Goal: Task Accomplishment & Management: Use online tool/utility

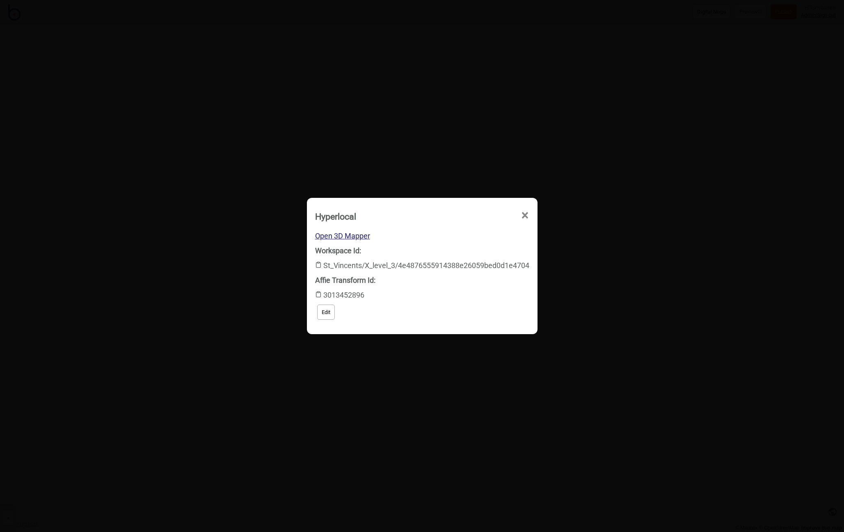
click at [457, 249] on span "×" at bounding box center [453, 262] width 9 height 27
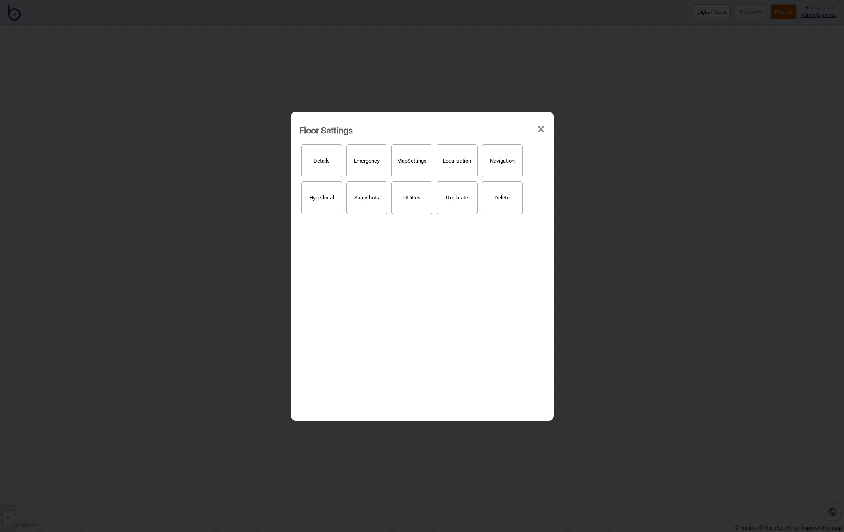
click at [543, 130] on span "×" at bounding box center [540, 129] width 9 height 27
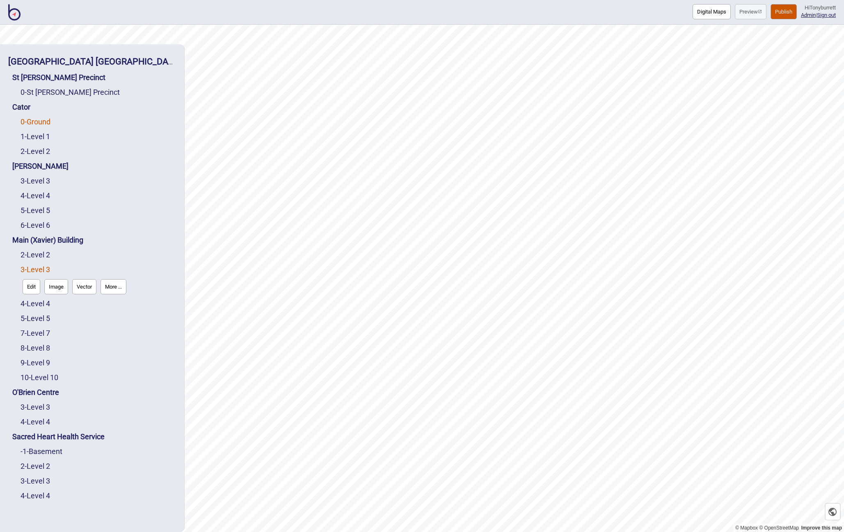
click at [46, 123] on link "0 - Ground" at bounding box center [36, 121] width 30 height 9
click at [27, 137] on button "Edit" at bounding box center [32, 138] width 18 height 15
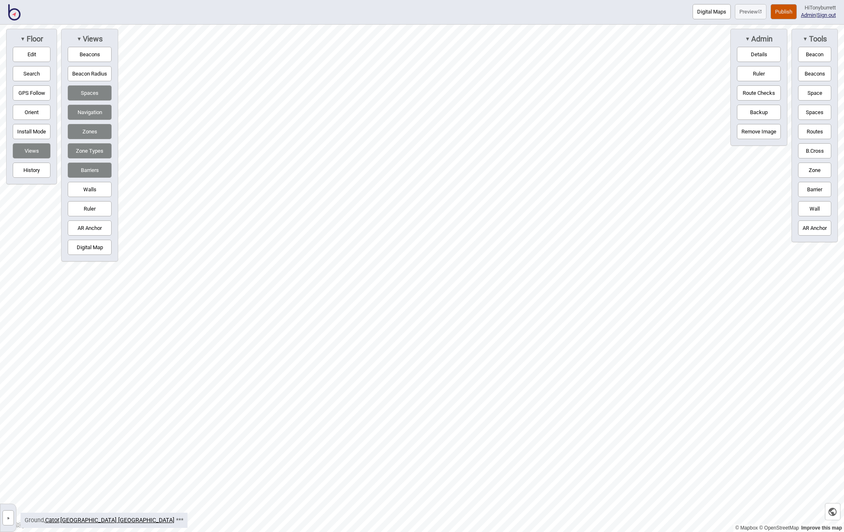
click at [805, 96] on button "Space" at bounding box center [814, 92] width 33 height 15
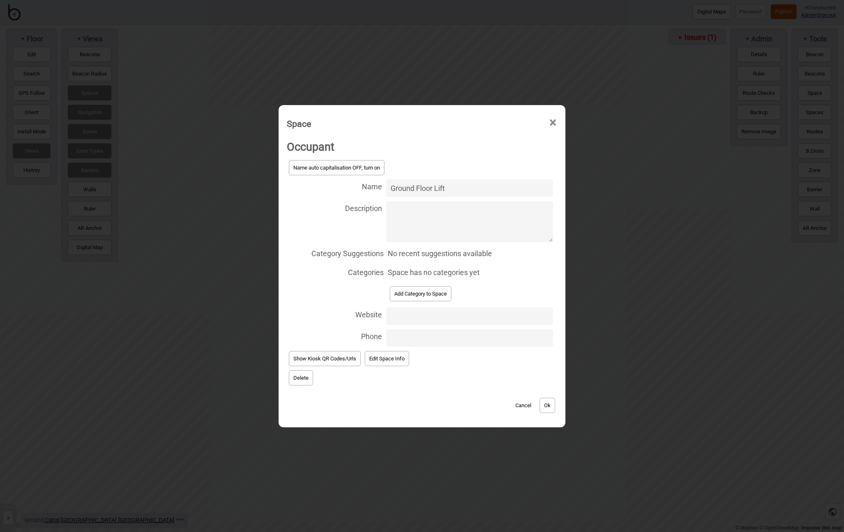
type input "Ground Floor Lift"
click at [421, 295] on button "Add Category to Space" at bounding box center [421, 293] width 62 height 15
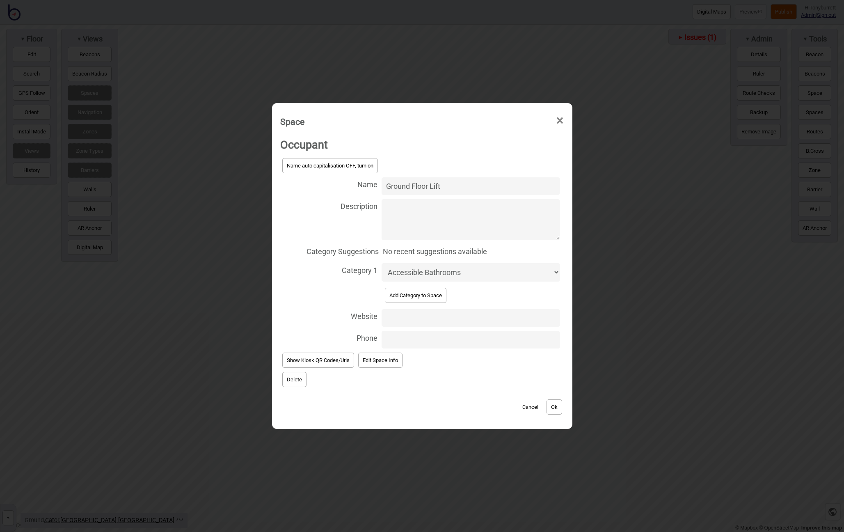
select select "Lifts"
click at [552, 402] on button "Ok" at bounding box center [554, 406] width 16 height 15
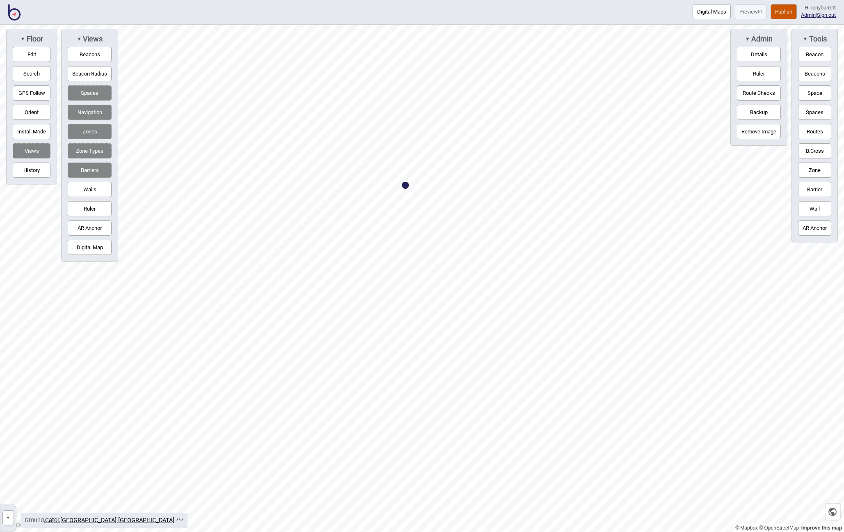
click at [13, 519] on button "»" at bounding box center [7, 517] width 11 height 15
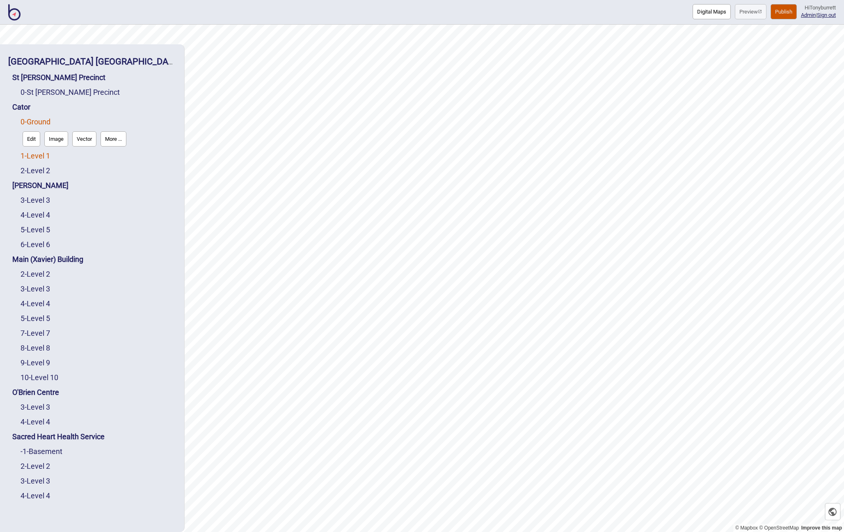
click at [38, 152] on link "1 - Level 1" at bounding box center [36, 155] width 30 height 9
click at [28, 158] on button "Edit" at bounding box center [32, 153] width 18 height 15
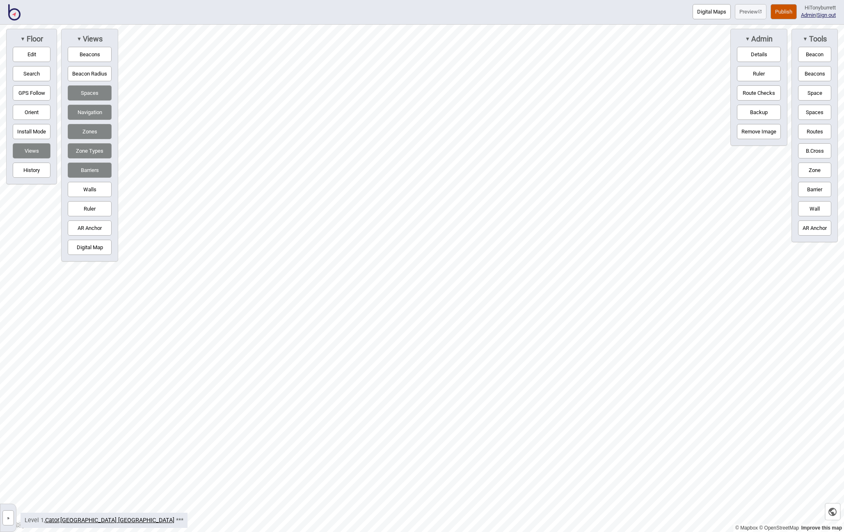
click at [809, 94] on button "Space" at bounding box center [814, 92] width 33 height 15
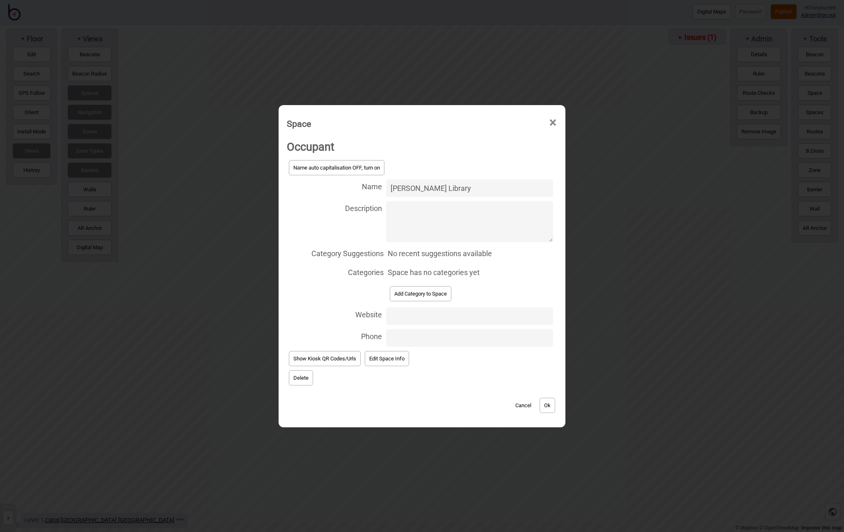
type input "[PERSON_NAME] Library"
click at [523, 273] on div "Space has no categories yet" at bounding box center [470, 272] width 165 height 15
click at [440, 291] on button "Add Category to Space" at bounding box center [421, 293] width 62 height 15
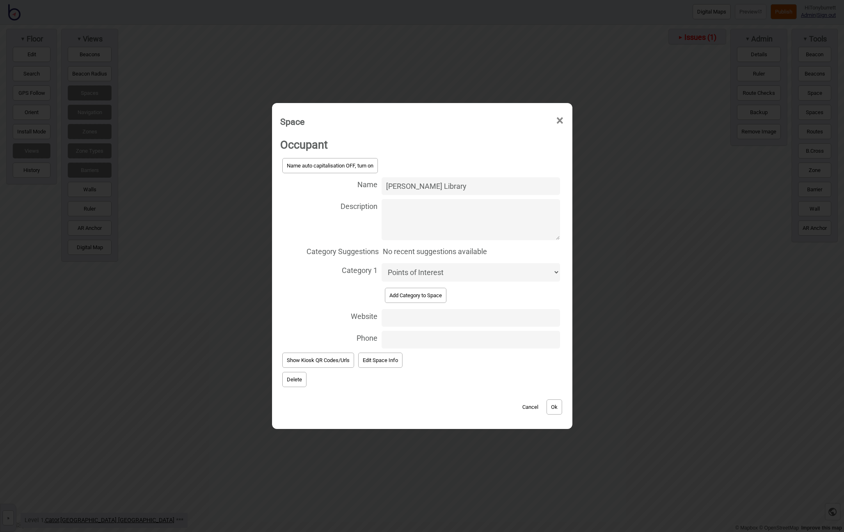
select select "Library"
click at [554, 407] on button "Ok" at bounding box center [554, 406] width 16 height 15
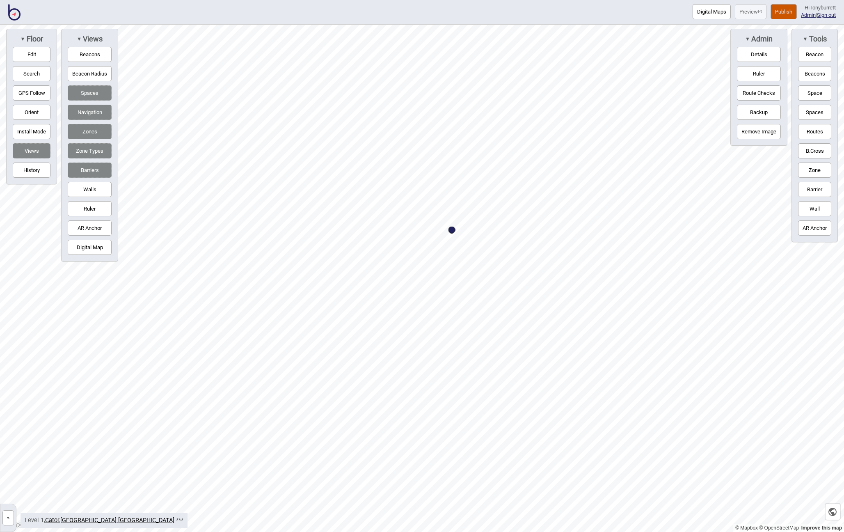
drag, startPoint x: 810, startPoint y: 91, endPoint x: 730, endPoint y: 126, distance: 86.5
click at [808, 92] on button "Space" at bounding box center [814, 92] width 33 height 15
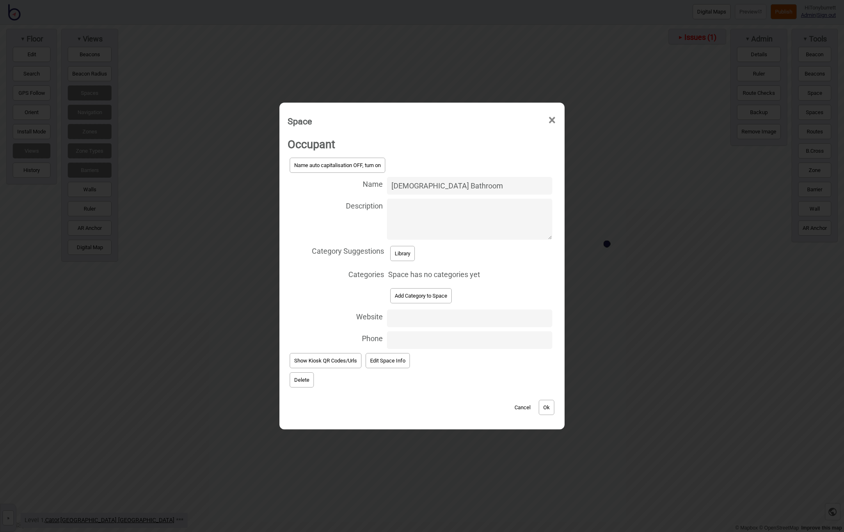
type input "[DEMOGRAPHIC_DATA] Bathroom"
click at [436, 294] on button "Add Category to Space" at bounding box center [421, 295] width 62 height 15
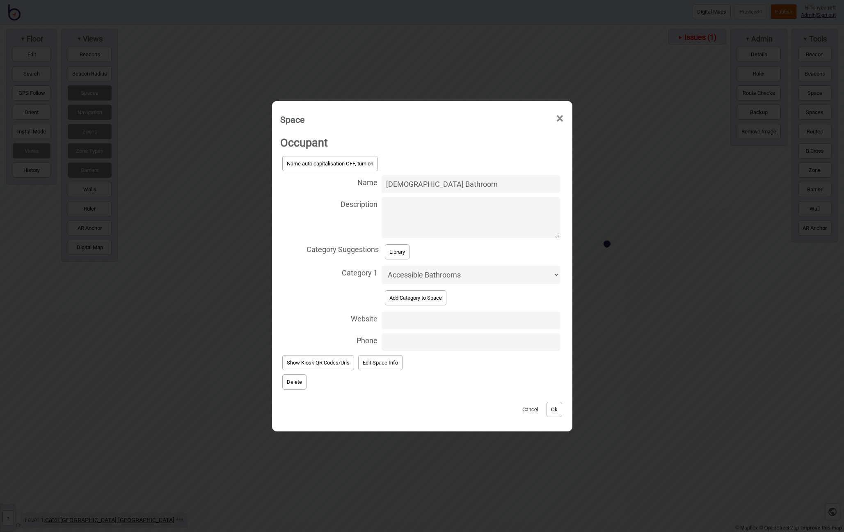
select select "Bathrooms"
click at [561, 397] on div "Cancel Ok" at bounding box center [422, 404] width 284 height 27
click at [556, 406] on button "Ok" at bounding box center [554, 409] width 16 height 15
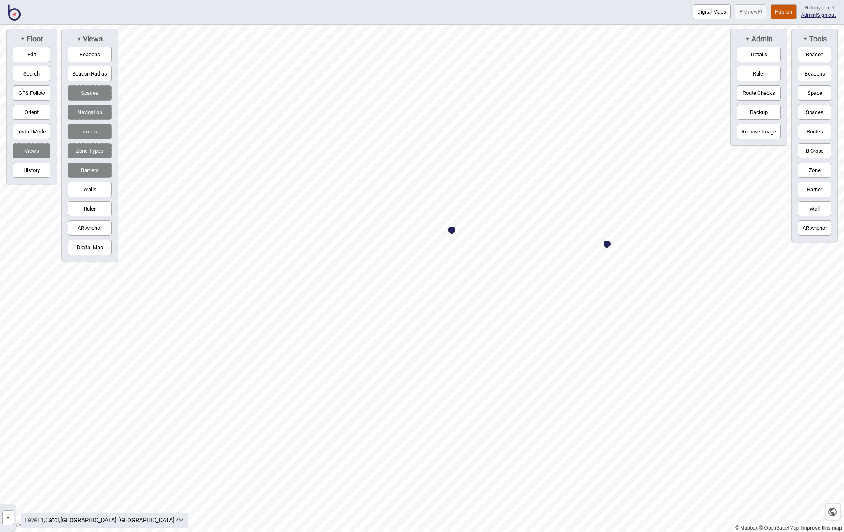
drag, startPoint x: 821, startPoint y: 91, endPoint x: 800, endPoint y: 114, distance: 30.8
click at [821, 93] on button "Space" at bounding box center [814, 92] width 33 height 15
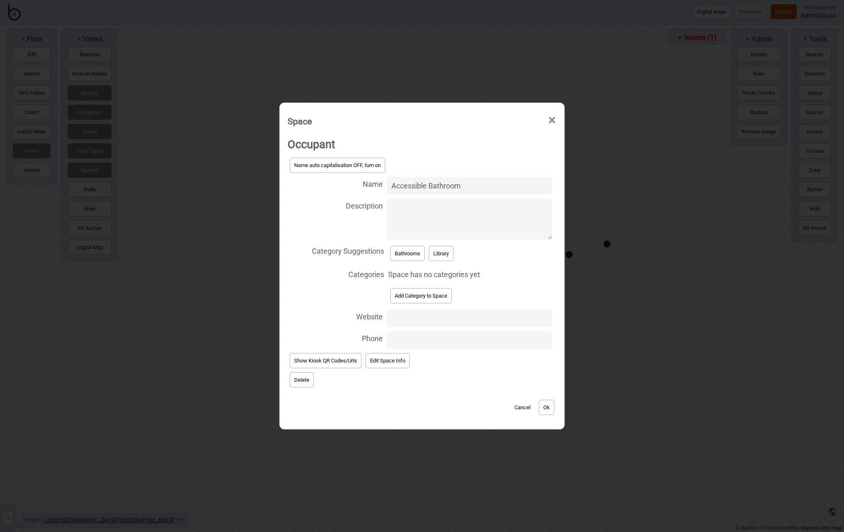
type input "Accessible Bathroom"
click at [415, 290] on button "Add Category to Space" at bounding box center [421, 295] width 62 height 15
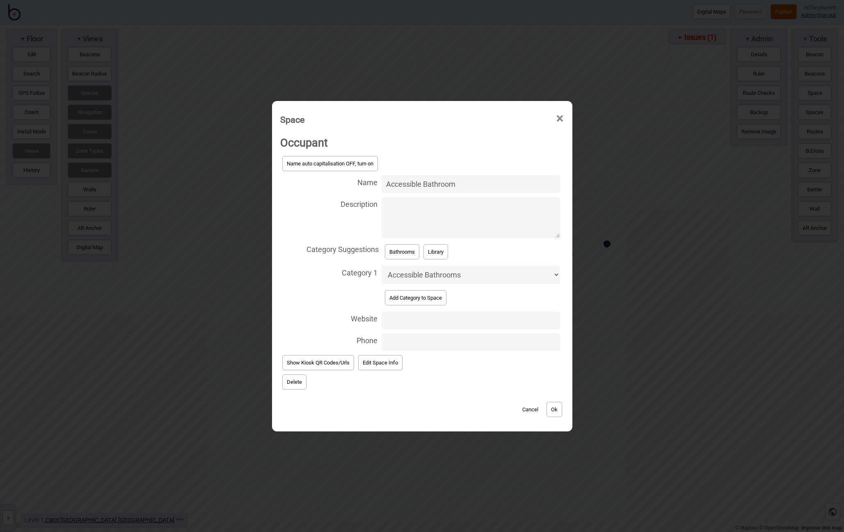
click at [399, 253] on button "Bathrooms" at bounding box center [402, 251] width 34 height 15
select select "Bathrooms"
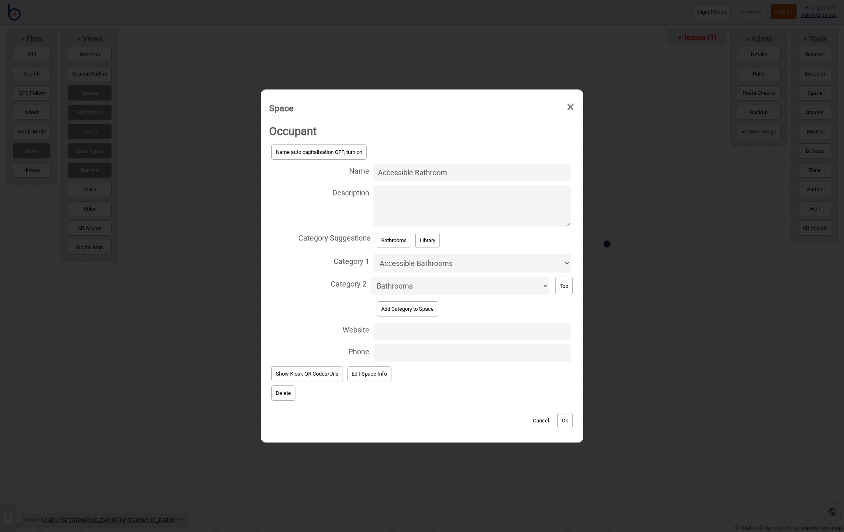
click at [559, 280] on button "Top" at bounding box center [564, 285] width 18 height 18
select select "Bathrooms"
select select "Accessible Bathrooms"
click at [564, 416] on button "Ok" at bounding box center [565, 420] width 16 height 15
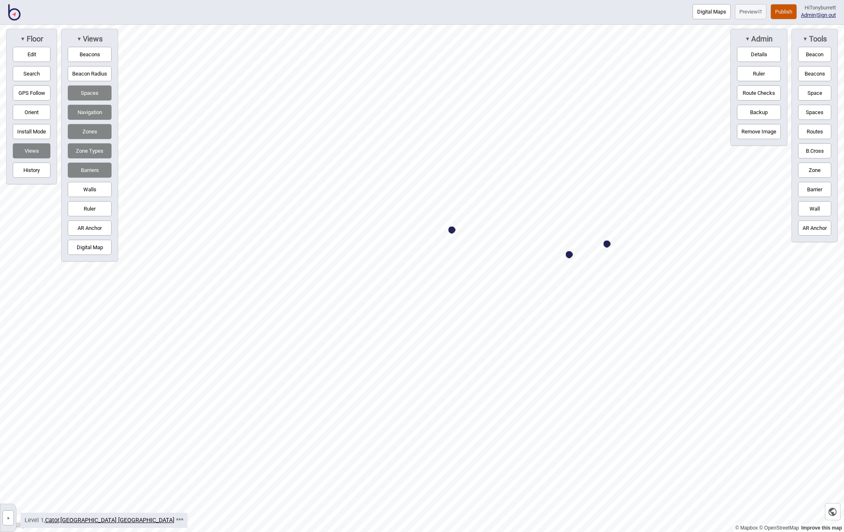
drag, startPoint x: 810, startPoint y: 93, endPoint x: 754, endPoint y: 121, distance: 62.0
click at [810, 93] on button "Space" at bounding box center [814, 92] width 33 height 15
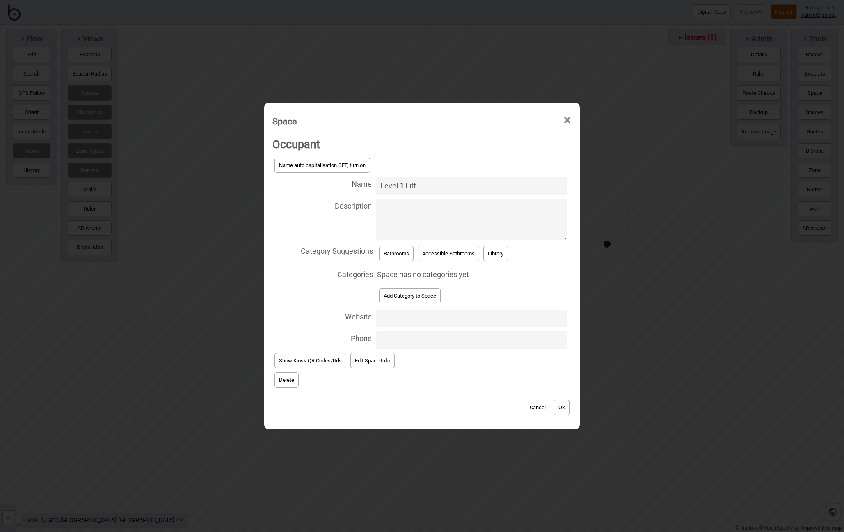
type input "Level 1 Lift"
click at [398, 295] on button "Add Category to Space" at bounding box center [410, 295] width 62 height 15
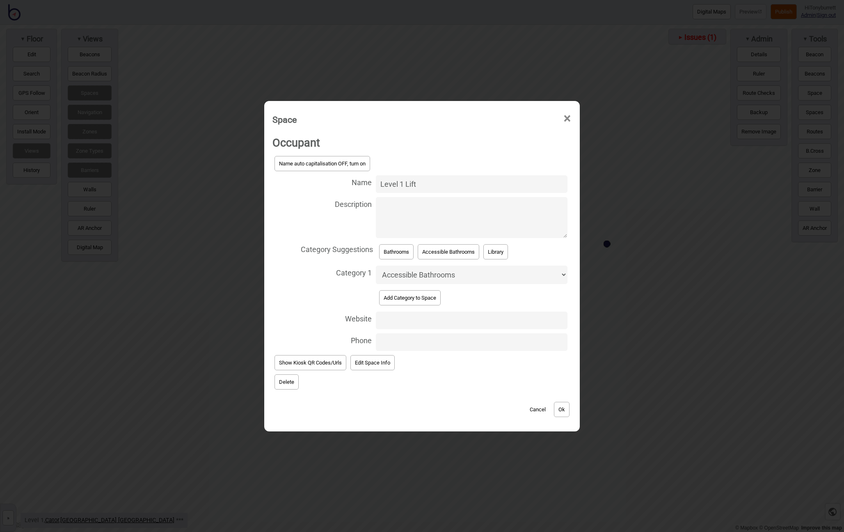
select select "Lifts"
click at [565, 410] on button "Ok" at bounding box center [562, 409] width 16 height 15
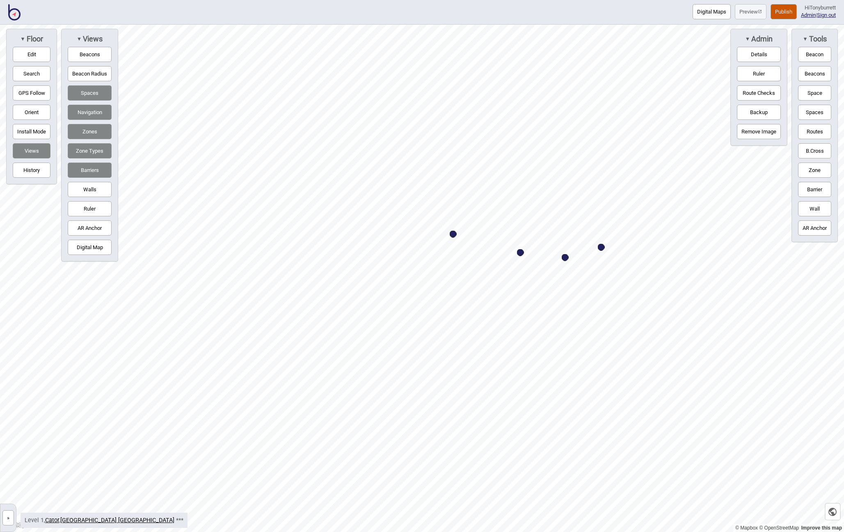
click at [5, 519] on button "»" at bounding box center [7, 517] width 11 height 15
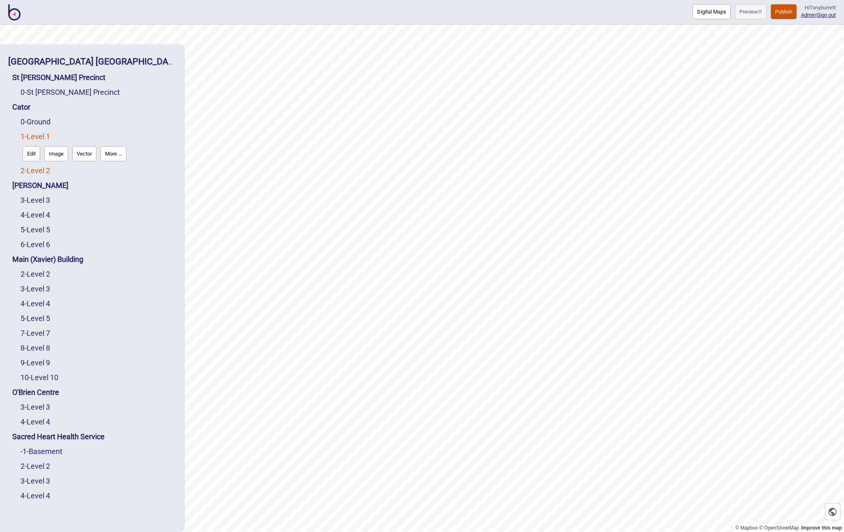
click at [33, 171] on link "2 - Level 2" at bounding box center [36, 170] width 30 height 9
click at [27, 171] on button "Edit" at bounding box center [32, 168] width 18 height 15
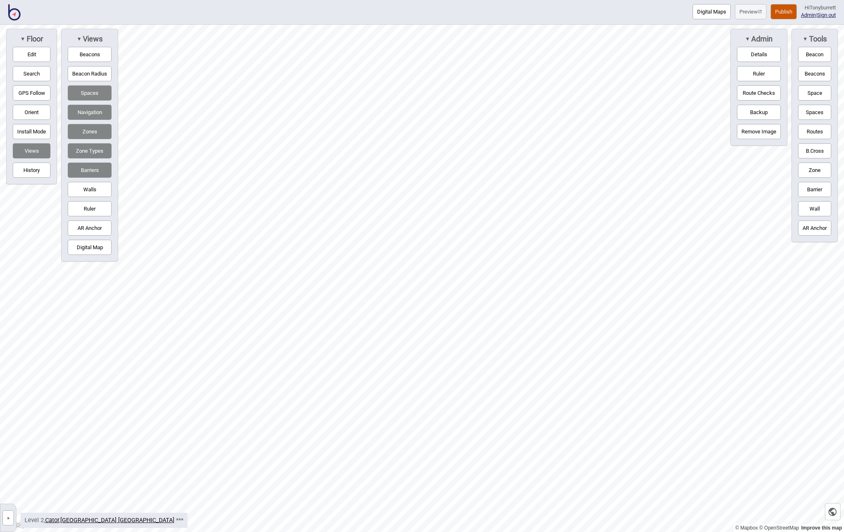
drag, startPoint x: 821, startPoint y: 92, endPoint x: 809, endPoint y: 92, distance: 11.9
click at [821, 92] on button "Space" at bounding box center [814, 92] width 33 height 15
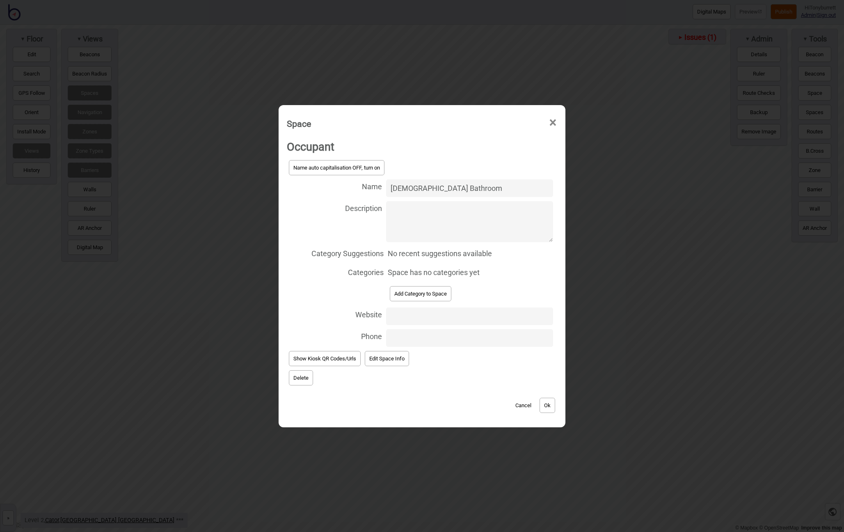
type input "[DEMOGRAPHIC_DATA] Bathroom"
drag, startPoint x: 406, startPoint y: 292, endPoint x: 422, endPoint y: 292, distance: 16.4
click at [406, 292] on button "Add Category to Space" at bounding box center [421, 293] width 62 height 15
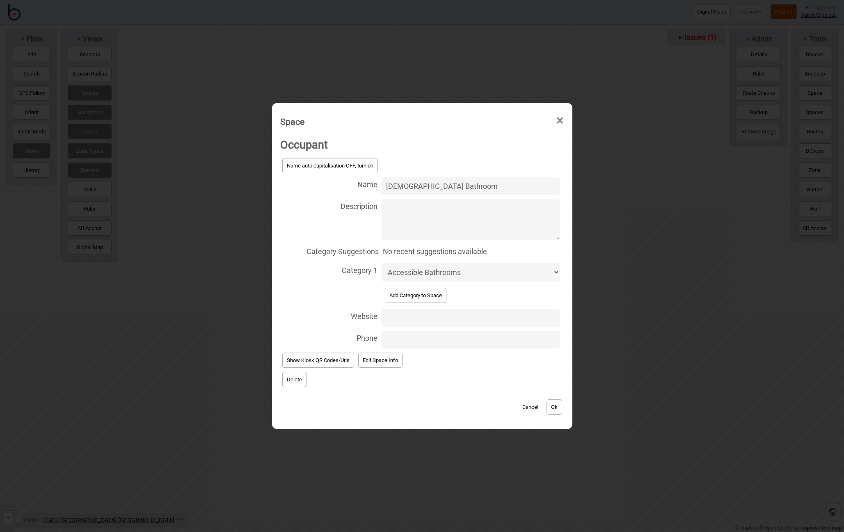
select select "Bathrooms"
click at [556, 406] on button "Ok" at bounding box center [554, 406] width 16 height 15
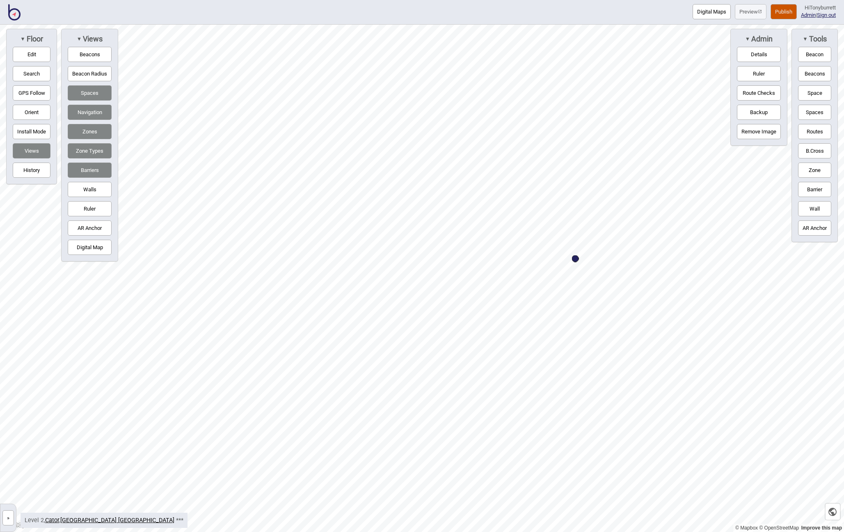
click at [815, 95] on button "Space" at bounding box center [814, 92] width 33 height 15
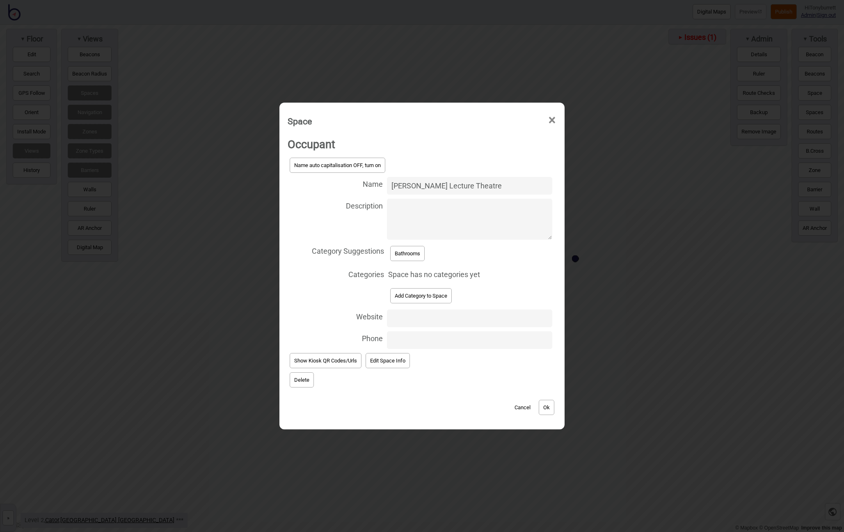
type input "[PERSON_NAME] Lecture Theatre"
click at [492, 265] on div "Categories Space has no categories yet" at bounding box center [421, 274] width 269 height 19
click at [425, 293] on button "Add Category to Space" at bounding box center [421, 295] width 62 height 15
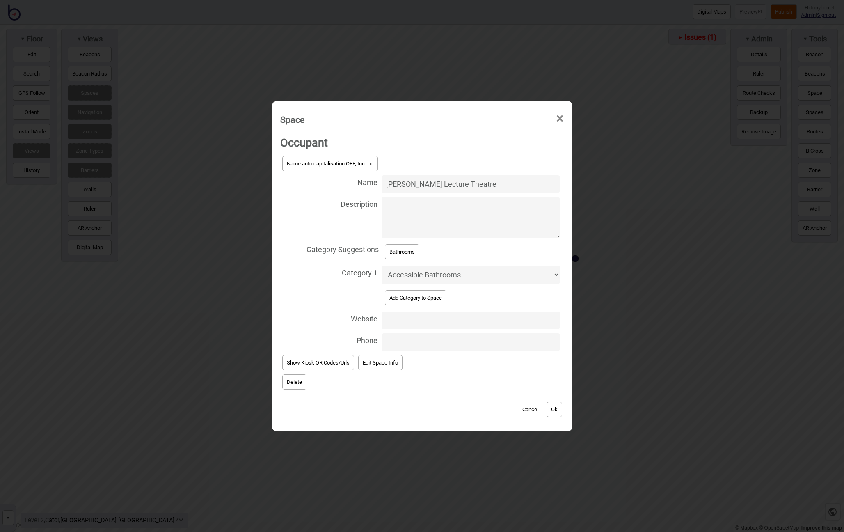
select select "Lecture Theatres"
click at [550, 406] on button "Ok" at bounding box center [554, 409] width 16 height 15
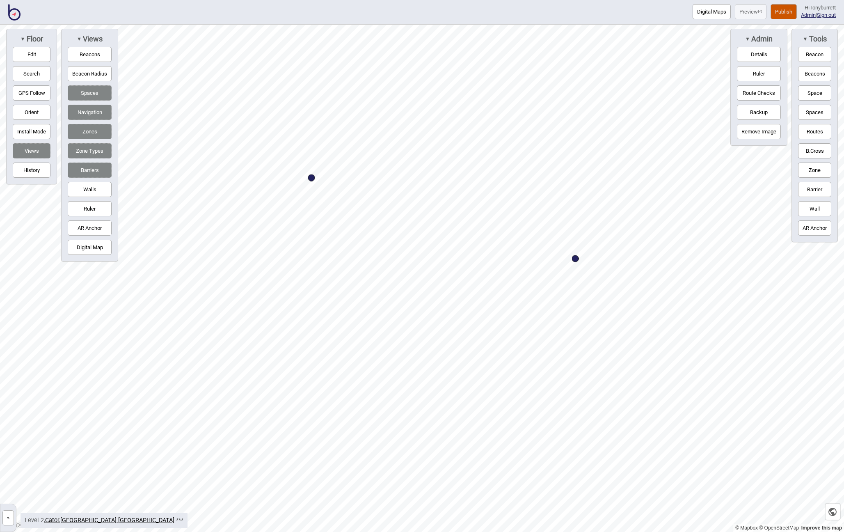
drag, startPoint x: 813, startPoint y: 94, endPoint x: 742, endPoint y: 116, distance: 74.2
click at [813, 94] on button "Space" at bounding box center [814, 92] width 33 height 15
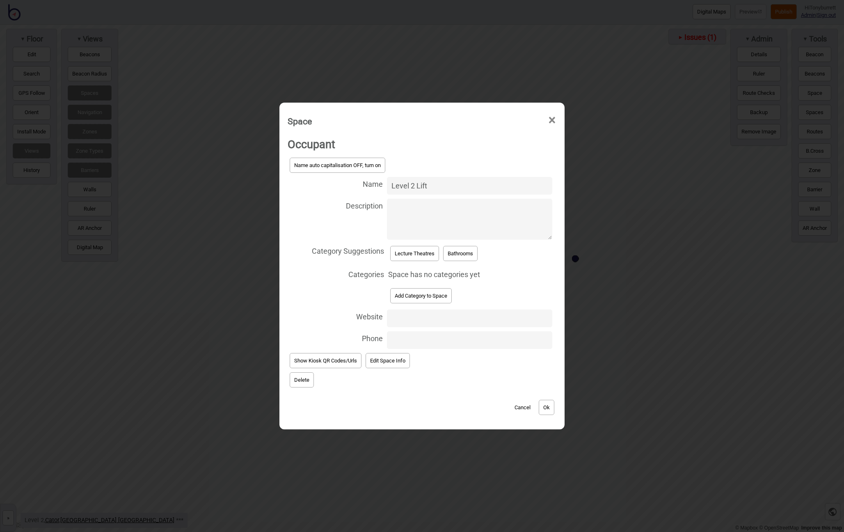
type input "Level 2 Lift"
click at [408, 302] on button "Add Category to Space" at bounding box center [421, 295] width 62 height 15
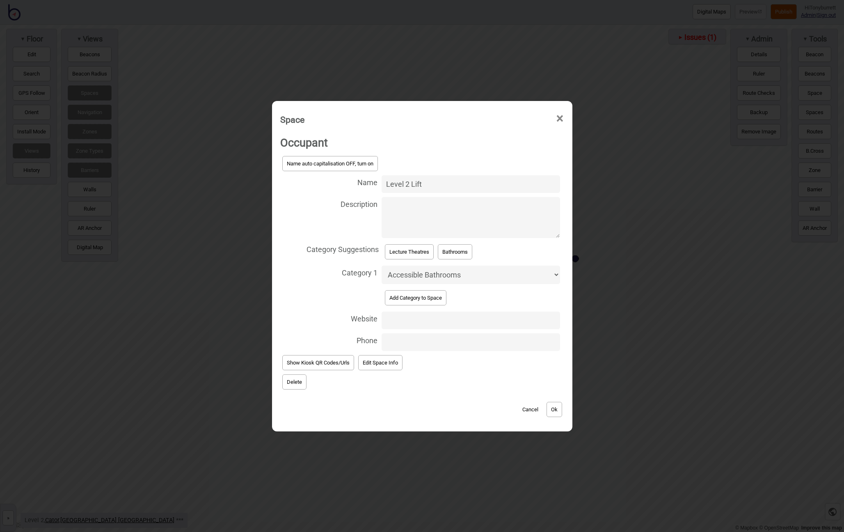
select select "Lifts"
click at [555, 403] on button "Ok" at bounding box center [554, 409] width 16 height 15
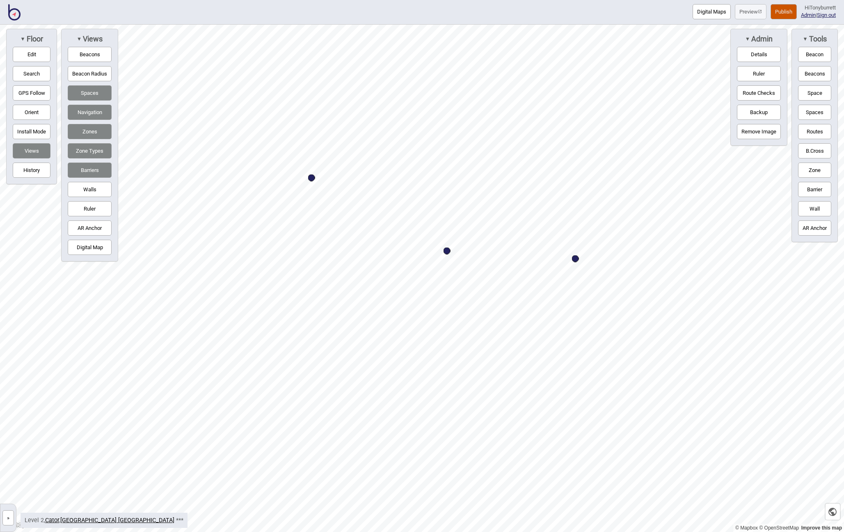
drag, startPoint x: 816, startPoint y: 94, endPoint x: 761, endPoint y: 128, distance: 64.6
click at [816, 94] on button "Space" at bounding box center [814, 92] width 33 height 15
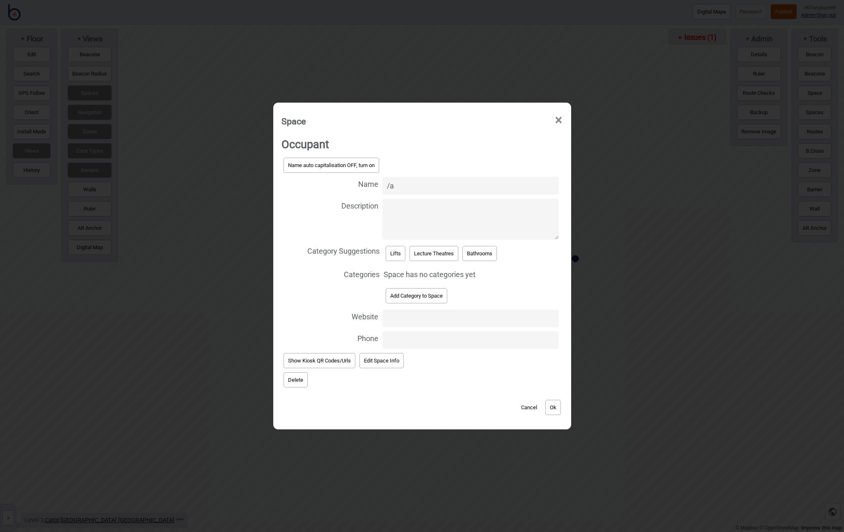
type input "/"
type input "Accessible Bathroom"
click at [484, 250] on button "Bathrooms" at bounding box center [479, 253] width 34 height 15
select select "Bathrooms"
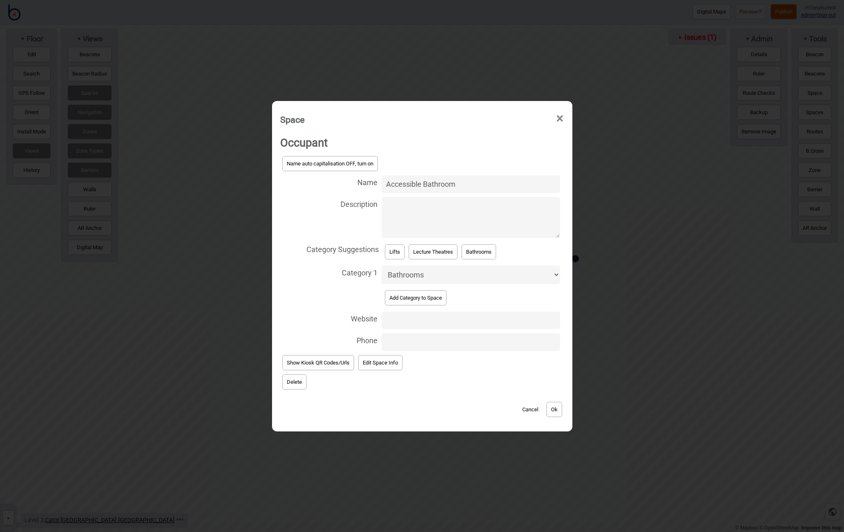
click at [432, 292] on button "Add Category to Space" at bounding box center [416, 297] width 62 height 15
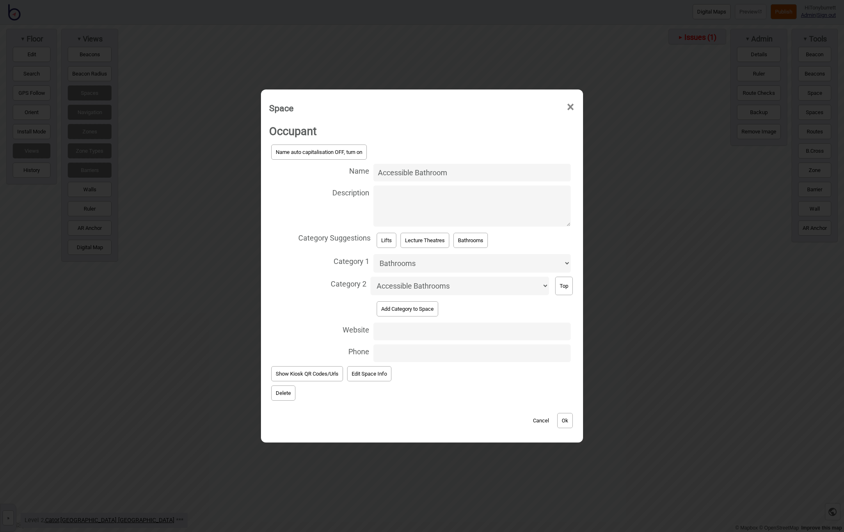
click at [561, 413] on button "Ok" at bounding box center [565, 420] width 16 height 15
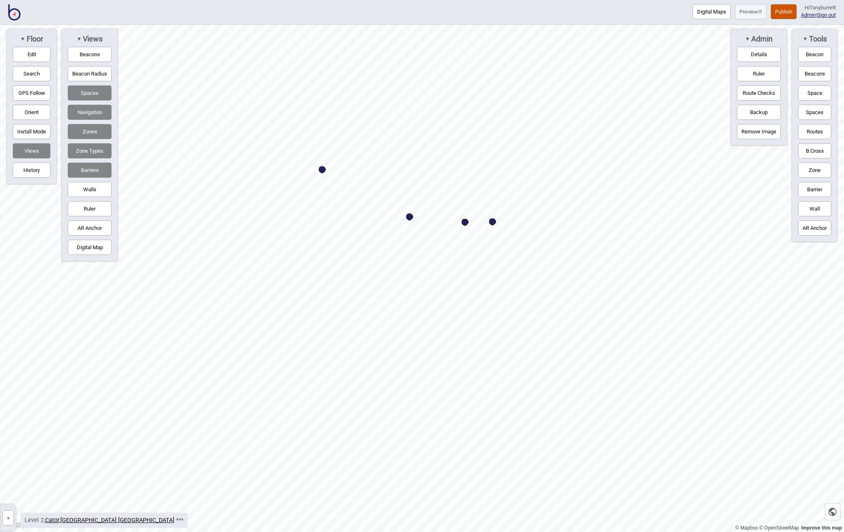
click at [817, 187] on button "Barrier" at bounding box center [814, 189] width 33 height 15
drag, startPoint x: 808, startPoint y: 189, endPoint x: 810, endPoint y: 184, distance: 5.6
click at [808, 189] on button "Barrier" at bounding box center [814, 189] width 33 height 15
drag, startPoint x: 811, startPoint y: 93, endPoint x: 749, endPoint y: 135, distance: 74.7
click at [811, 94] on button "Space" at bounding box center [814, 92] width 33 height 15
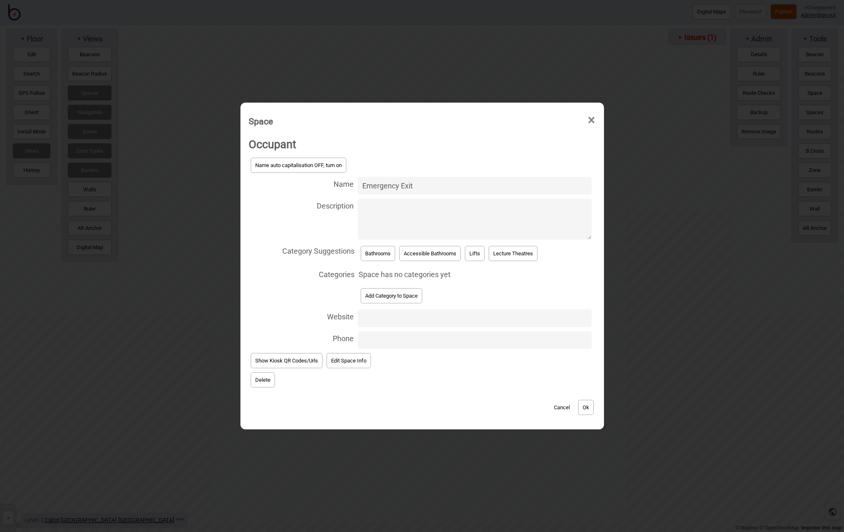
type input "Emergency Exit"
click at [506, 379] on span "Delete" at bounding box center [422, 379] width 347 height 19
click at [386, 299] on button "Add Category to Space" at bounding box center [391, 295] width 62 height 15
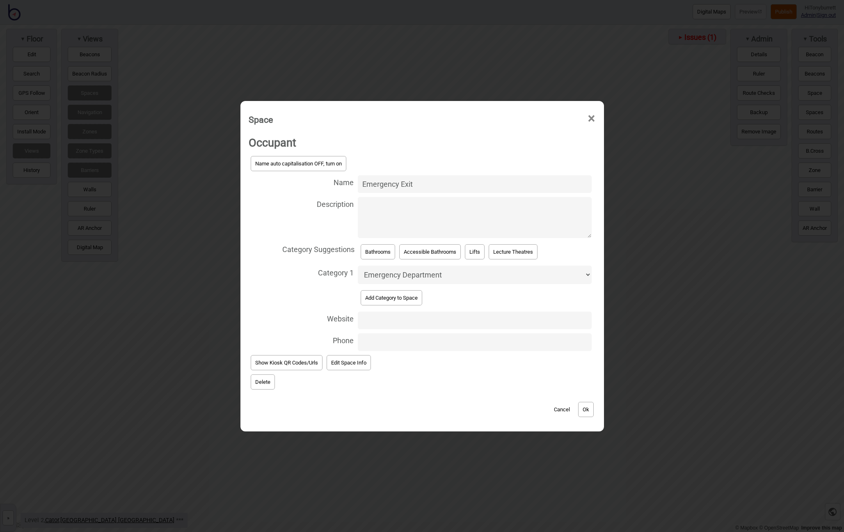
select select "Emergency Exits"
click at [591, 408] on button "Ok" at bounding box center [586, 409] width 16 height 15
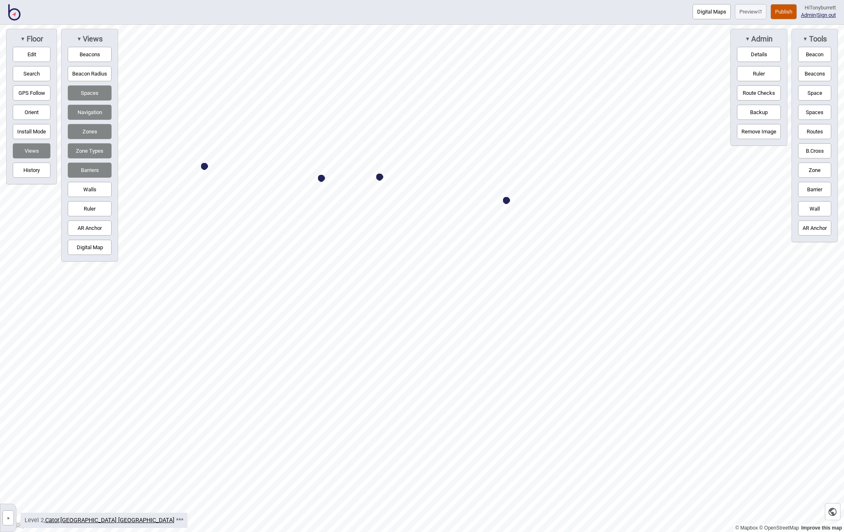
click at [30, 53] on button "Edit" at bounding box center [32, 54] width 38 height 15
click at [29, 54] on button "Edit" at bounding box center [32, 54] width 38 height 15
click at [812, 188] on button "Barrier" at bounding box center [814, 189] width 33 height 15
click at [560, 310] on div "Map marker" at bounding box center [559, 309] width 12 height 12
click at [30, 51] on button "Edit" at bounding box center [32, 54] width 38 height 15
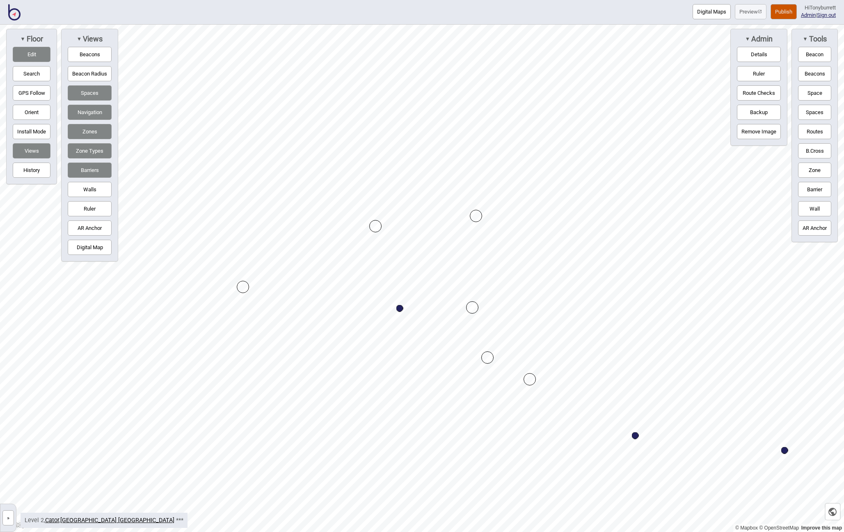
click at [488, 354] on div "Map marker" at bounding box center [487, 357] width 12 height 12
drag, startPoint x: 486, startPoint y: 357, endPoint x: 597, endPoint y: 145, distance: 239.6
drag, startPoint x: 473, startPoint y: 308, endPoint x: 505, endPoint y: 130, distance: 180.8
drag, startPoint x: 374, startPoint y: 221, endPoint x: 387, endPoint y: 136, distance: 86.7
drag, startPoint x: 481, startPoint y: 286, endPoint x: 378, endPoint y: 226, distance: 119.5
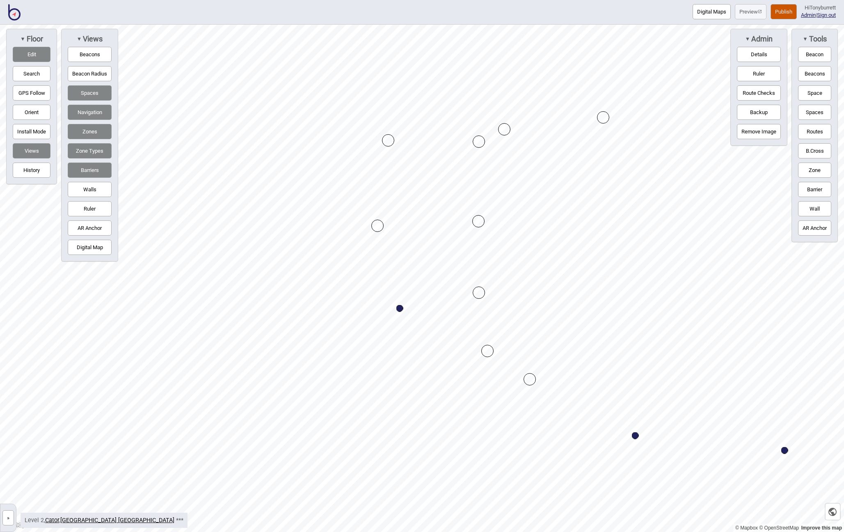
drag, startPoint x: 394, startPoint y: 236, endPoint x: 477, endPoint y: 221, distance: 85.0
drag, startPoint x: 477, startPoint y: 221, endPoint x: 478, endPoint y: 228, distance: 6.2
drag, startPoint x: 434, startPoint y: 206, endPoint x: 421, endPoint y: 223, distance: 21.4
drag, startPoint x: 437, startPoint y: 208, endPoint x: 424, endPoint y: 192, distance: 20.7
drag, startPoint x: 481, startPoint y: 298, endPoint x: 475, endPoint y: 331, distance: 34.2
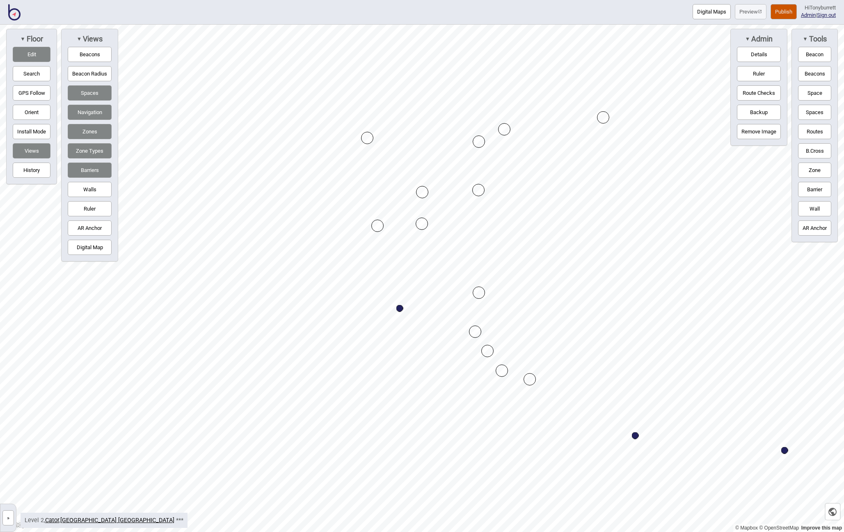
drag, startPoint x: 504, startPoint y: 362, endPoint x: 502, endPoint y: 371, distance: 9.7
click at [461, 233] on div "Map marker" at bounding box center [461, 233] width 12 height 12
click at [431, 226] on div "Map marker" at bounding box center [427, 227] width 12 height 12
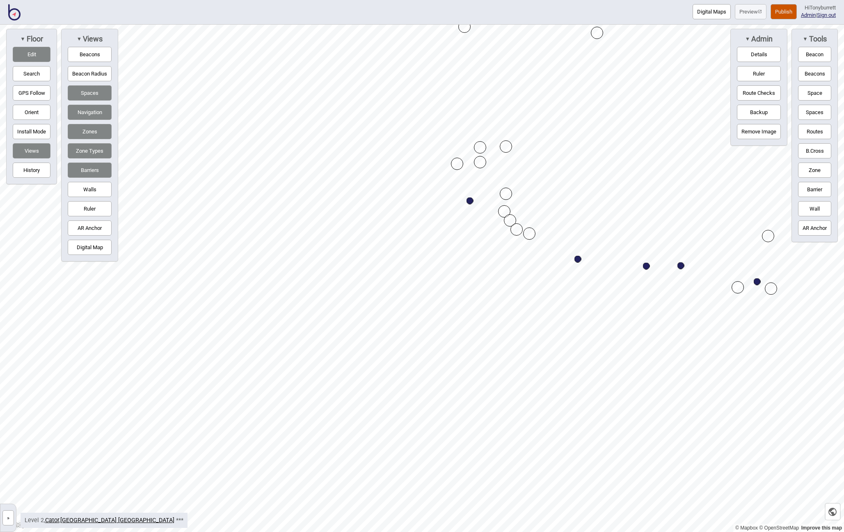
click at [27, 53] on button "Edit" at bounding box center [32, 54] width 38 height 15
click at [809, 190] on button "Barrier" at bounding box center [814, 189] width 33 height 15
click at [732, 341] on div "Map marker" at bounding box center [732, 342] width 12 height 12
click at [30, 57] on button "Edit" at bounding box center [32, 54] width 38 height 15
drag, startPoint x: 427, startPoint y: 405, endPoint x: 431, endPoint y: 400, distance: 6.7
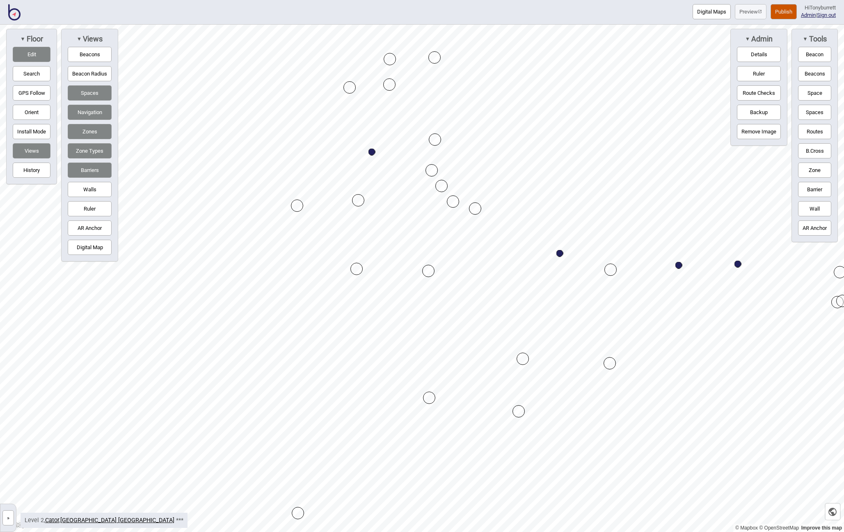
drag, startPoint x: 426, startPoint y: 269, endPoint x: 430, endPoint y: 274, distance: 6.7
drag, startPoint x: 607, startPoint y: 360, endPoint x: 608, endPoint y: 354, distance: 6.8
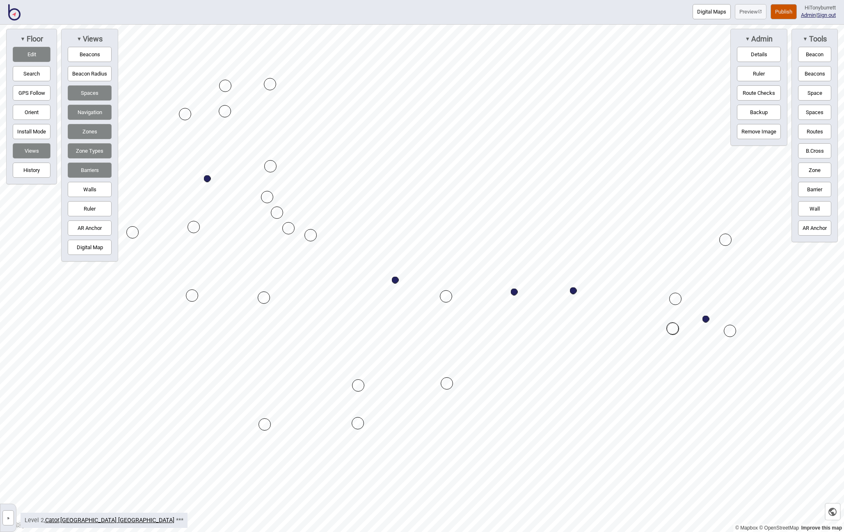
drag, startPoint x: 680, startPoint y: 325, endPoint x: 675, endPoint y: 326, distance: 5.4
drag, startPoint x: 645, startPoint y: 277, endPoint x: 682, endPoint y: 280, distance: 37.1
drag, startPoint x: 664, startPoint y: 68, endPoint x: 677, endPoint y: 64, distance: 13.4
drag, startPoint x: 618, startPoint y: 321, endPoint x: 609, endPoint y: 318, distance: 9.5
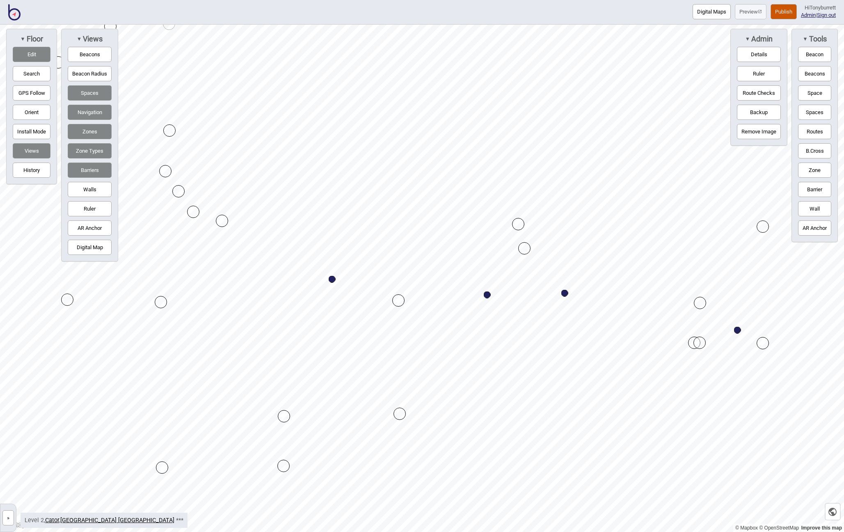
drag, startPoint x: 524, startPoint y: 224, endPoint x: 524, endPoint y: 248, distance: 24.6
drag, startPoint x: 525, startPoint y: 248, endPoint x: 627, endPoint y: 250, distance: 102.1
drag, startPoint x: 650, startPoint y: 244, endPoint x: 631, endPoint y: 229, distance: 24.6
drag, startPoint x: 465, startPoint y: 166, endPoint x: 486, endPoint y: 182, distance: 26.6
drag, startPoint x: 487, startPoint y: 260, endPoint x: 485, endPoint y: 267, distance: 6.9
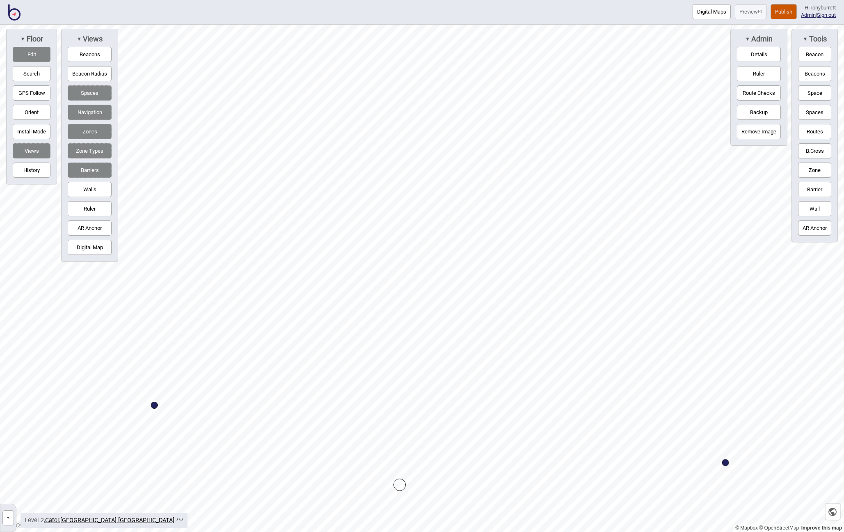
click at [843, 0] on html "Digital Maps Preview Publish Hi Tonyburrett Admin | Sign out © Mapbox © OpenStr…" at bounding box center [422, 0] width 844 height 0
drag, startPoint x: 435, startPoint y: 258, endPoint x: 435, endPoint y: 270, distance: 11.9
drag, startPoint x: 395, startPoint y: 301, endPoint x: 386, endPoint y: 305, distance: 9.5
drag, startPoint x: 410, startPoint y: 171, endPoint x: 404, endPoint y: 171, distance: 5.7
click at [38, 57] on button "Edit" at bounding box center [32, 54] width 38 height 15
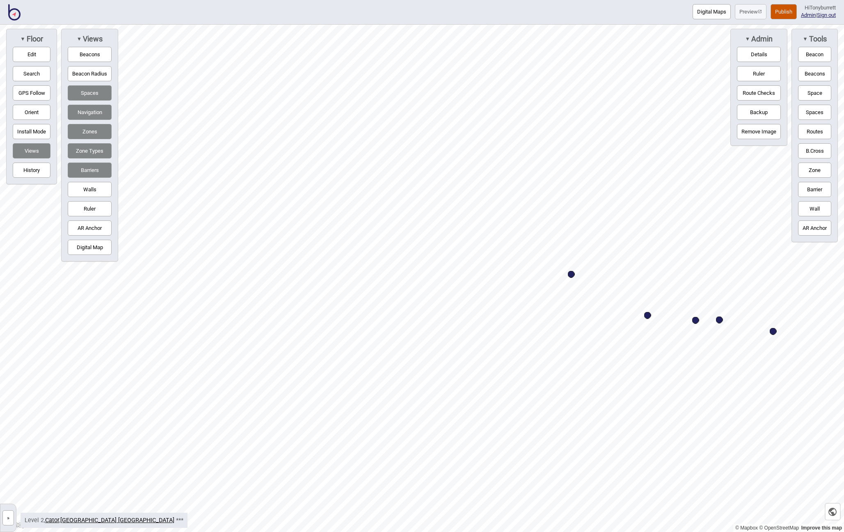
click at [818, 188] on button "Barrier" at bounding box center [814, 189] width 33 height 15
click at [550, 184] on div "Map marker" at bounding box center [552, 185] width 12 height 12
click at [34, 53] on button "Edit" at bounding box center [32, 54] width 38 height 15
drag, startPoint x: 537, startPoint y: 96, endPoint x: 536, endPoint y: 115, distance: 19.3
drag, startPoint x: 336, startPoint y: 89, endPoint x: 335, endPoint y: 110, distance: 20.9
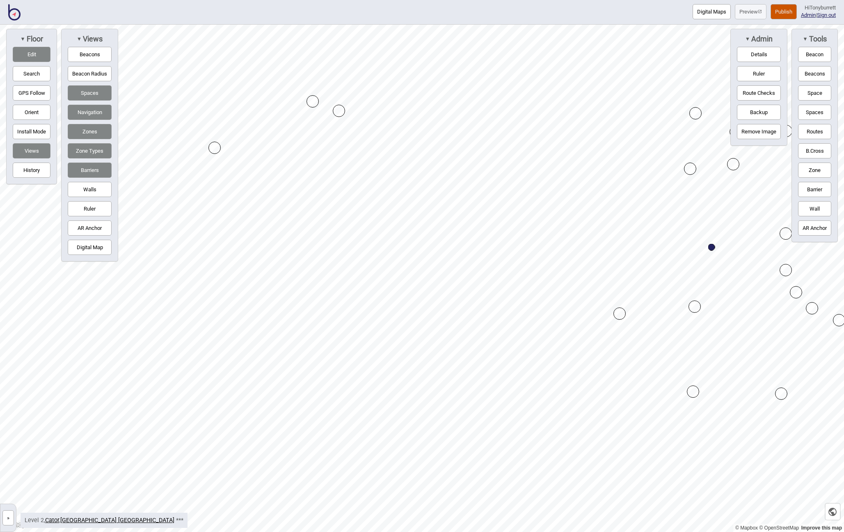
drag, startPoint x: 319, startPoint y: 117, endPoint x: 314, endPoint y: 102, distance: 16.2
drag, startPoint x: 435, startPoint y: 157, endPoint x: 433, endPoint y: 199, distance: 41.9
drag, startPoint x: 469, startPoint y: 164, endPoint x: 451, endPoint y: 153, distance: 21.7
drag, startPoint x: 440, startPoint y: 104, endPoint x: 413, endPoint y: 105, distance: 27.1
drag, startPoint x: 413, startPoint y: 105, endPoint x: 436, endPoint y: 105, distance: 23.0
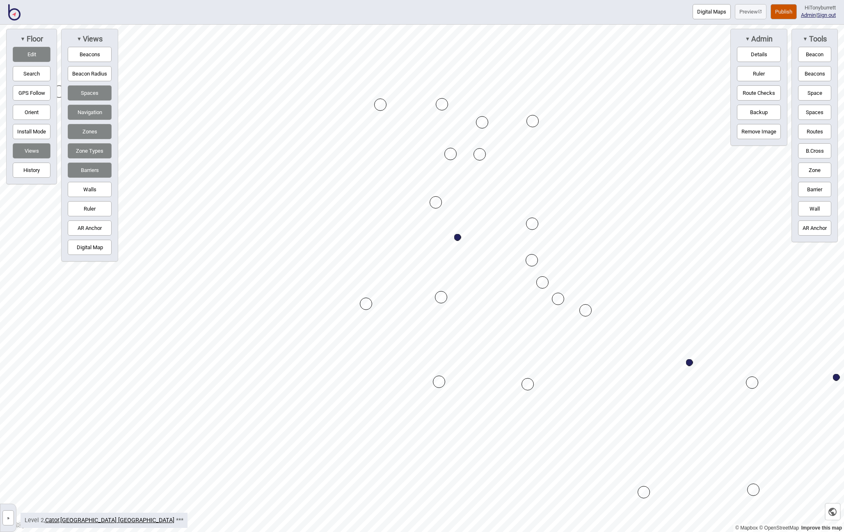
drag, startPoint x: 444, startPoint y: 108, endPoint x: 381, endPoint y: 105, distance: 63.2
drag, startPoint x: 418, startPoint y: 207, endPoint x: 429, endPoint y: 209, distance: 10.9
drag, startPoint x: 435, startPoint y: 156, endPoint x: 428, endPoint y: 157, distance: 7.0
drag, startPoint x: 421, startPoint y: 153, endPoint x: 428, endPoint y: 155, distance: 7.2
drag, startPoint x: 429, startPoint y: 322, endPoint x: 422, endPoint y: 322, distance: 6.6
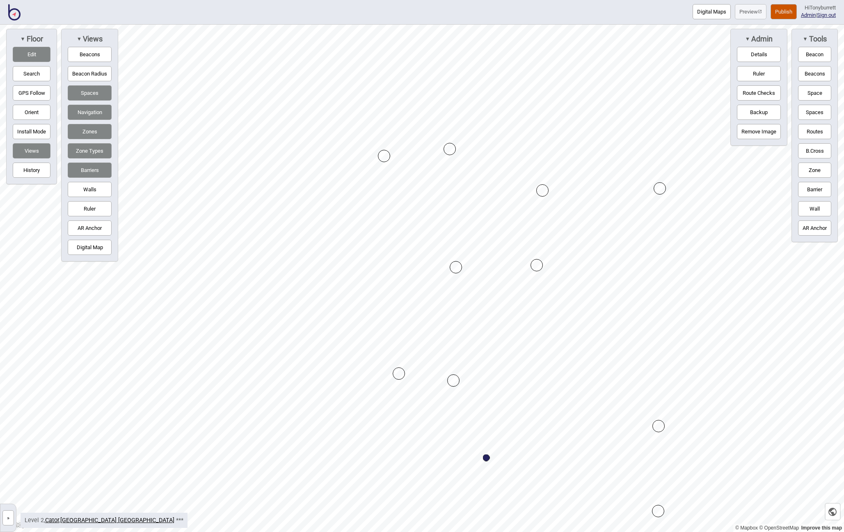
drag, startPoint x: 344, startPoint y: 366, endPoint x: 393, endPoint y: 370, distance: 49.4
drag, startPoint x: 316, startPoint y: 260, endPoint x: 343, endPoint y: 258, distance: 27.5
drag, startPoint x: 176, startPoint y: 400, endPoint x: 185, endPoint y: 387, distance: 16.2
drag, startPoint x: 167, startPoint y: 398, endPoint x: 188, endPoint y: 385, distance: 24.1
drag, startPoint x: 167, startPoint y: 396, endPoint x: 182, endPoint y: 386, distance: 17.9
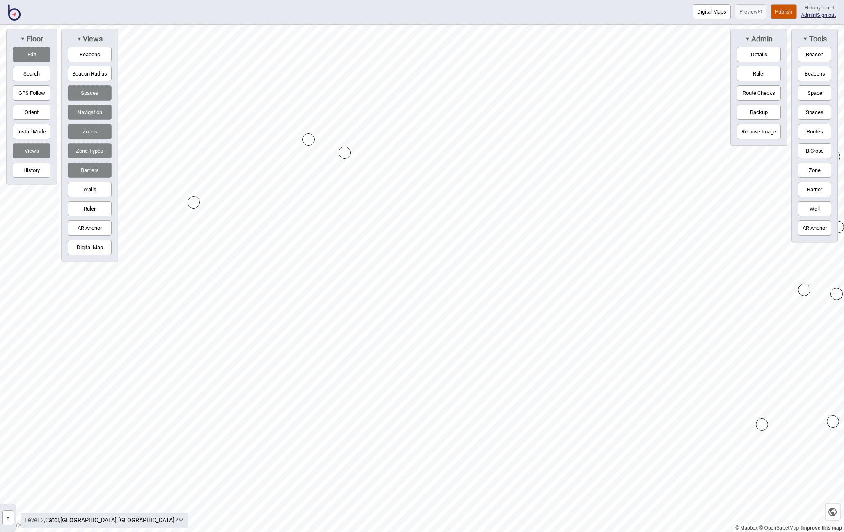
drag, startPoint x: 174, startPoint y: 202, endPoint x: 194, endPoint y: 201, distance: 20.1
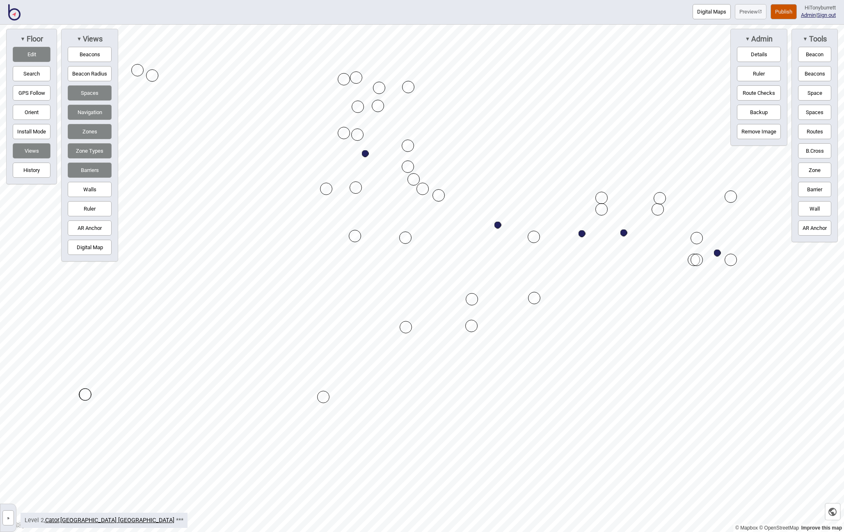
click at [30, 52] on button "Edit" at bounding box center [32, 54] width 38 height 15
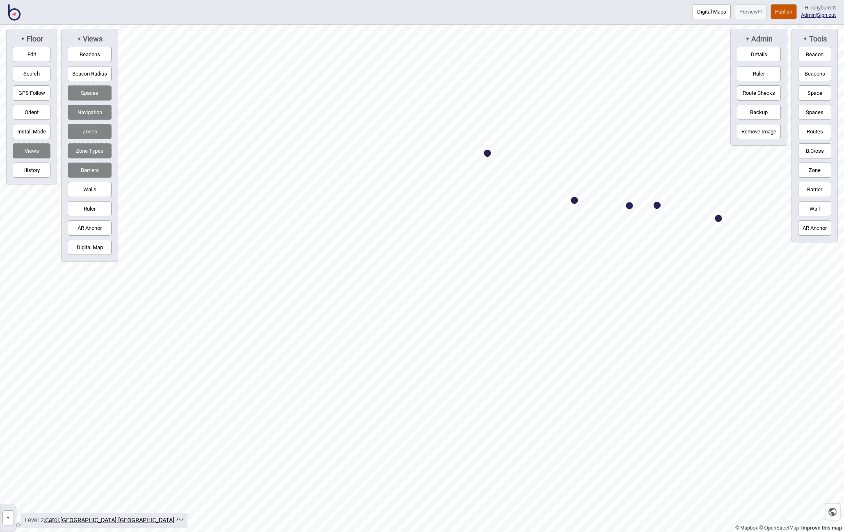
drag, startPoint x: 5, startPoint y: 511, endPoint x: 18, endPoint y: 463, distance: 50.5
click at [5, 511] on button "»" at bounding box center [7, 517] width 11 height 15
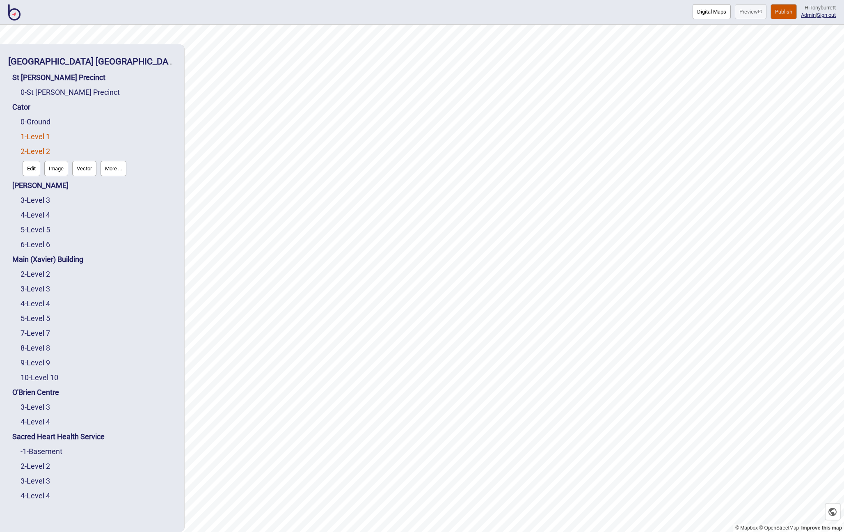
click at [36, 132] on div "1 - Level 1" at bounding box center [98, 136] width 155 height 15
drag, startPoint x: 30, startPoint y: 139, endPoint x: 33, endPoint y: 137, distance: 4.2
click at [30, 138] on link "1 - Level 1" at bounding box center [36, 136] width 30 height 9
drag, startPoint x: 24, startPoint y: 150, endPoint x: 31, endPoint y: 150, distance: 6.6
click at [31, 150] on button "Edit" at bounding box center [32, 153] width 18 height 15
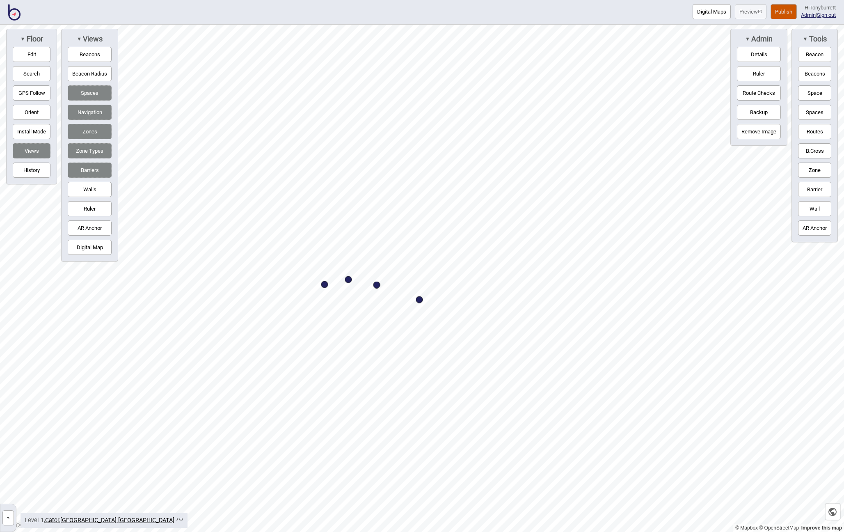
drag, startPoint x: 807, startPoint y: 187, endPoint x: 797, endPoint y: 192, distance: 11.6
click at [807, 187] on button "Barrier" at bounding box center [814, 189] width 33 height 15
click at [496, 312] on div "Map marker" at bounding box center [498, 313] width 12 height 12
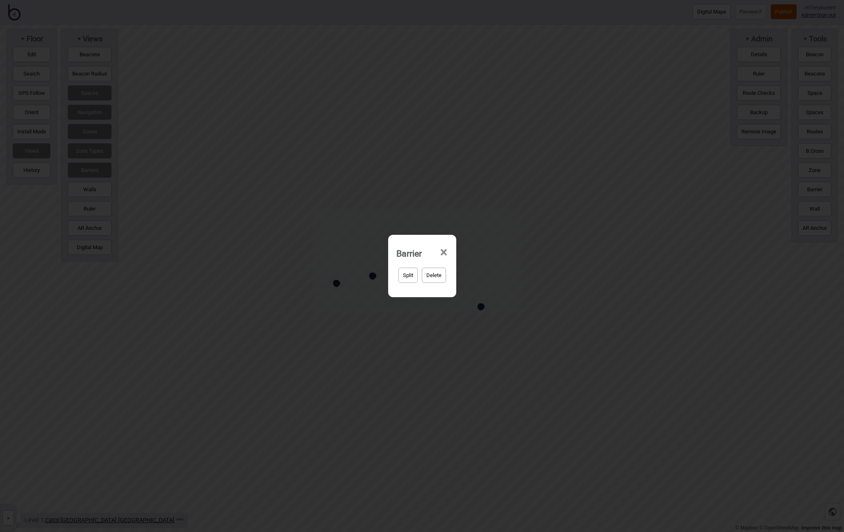
click at [433, 274] on button "Delete" at bounding box center [434, 274] width 24 height 15
click at [458, 273] on button "Yep, delete it!" at bounding box center [443, 274] width 40 height 15
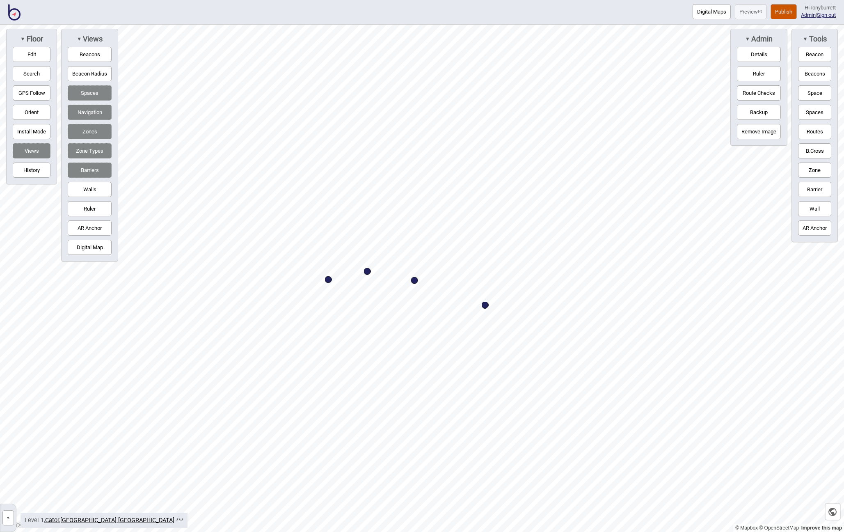
drag, startPoint x: 819, startPoint y: 193, endPoint x: 809, endPoint y: 196, distance: 10.6
click at [819, 193] on button "Barrier" at bounding box center [814, 189] width 33 height 15
drag, startPoint x: 26, startPoint y: 49, endPoint x: 35, endPoint y: 55, distance: 11.0
click at [26, 49] on button "Edit" at bounding box center [32, 54] width 38 height 15
drag, startPoint x: 185, startPoint y: 203, endPoint x: 189, endPoint y: 200, distance: 4.7
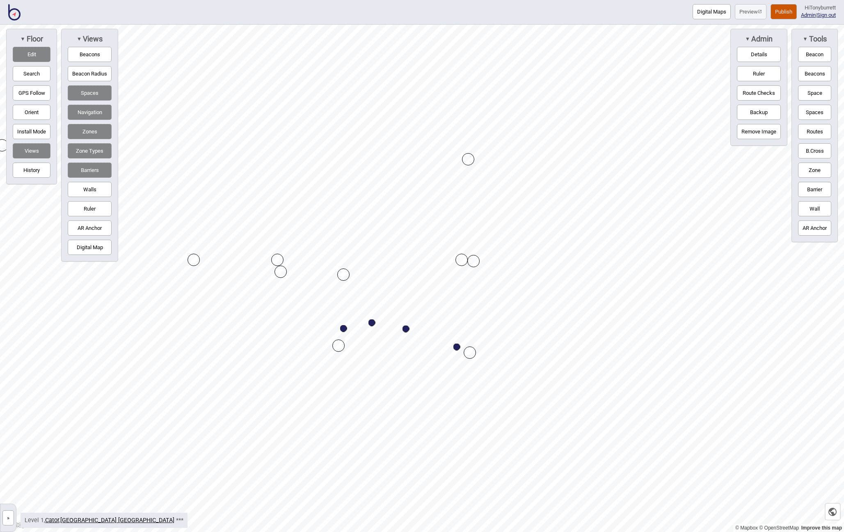
click at [810, 190] on button "Barrier" at bounding box center [814, 189] width 33 height 15
drag, startPoint x: 39, startPoint y: 49, endPoint x: 80, endPoint y: 78, distance: 50.4
click at [40, 50] on button "Edit" at bounding box center [32, 54] width 38 height 15
click at [462, 262] on div "Map marker" at bounding box center [461, 263] width 12 height 12
click at [28, 55] on button "Edit" at bounding box center [32, 54] width 38 height 15
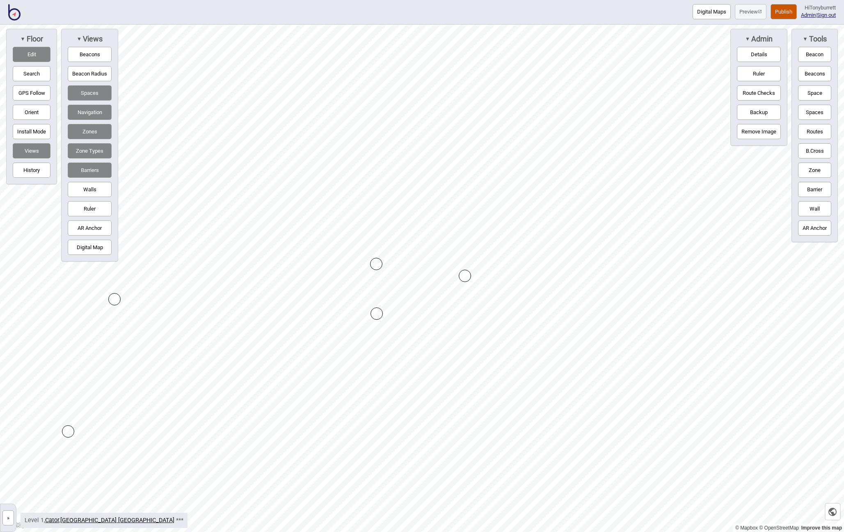
drag, startPoint x: 375, startPoint y: 293, endPoint x: 375, endPoint y: 313, distance: 20.5
drag, startPoint x: 115, startPoint y: 299, endPoint x: 140, endPoint y: 305, distance: 25.4
drag, startPoint x: 377, startPoint y: 262, endPoint x: 377, endPoint y: 314, distance: 51.3
drag, startPoint x: 465, startPoint y: 276, endPoint x: 461, endPoint y: 340, distance: 64.5
drag, startPoint x: 461, startPoint y: 340, endPoint x: 434, endPoint y: 342, distance: 26.7
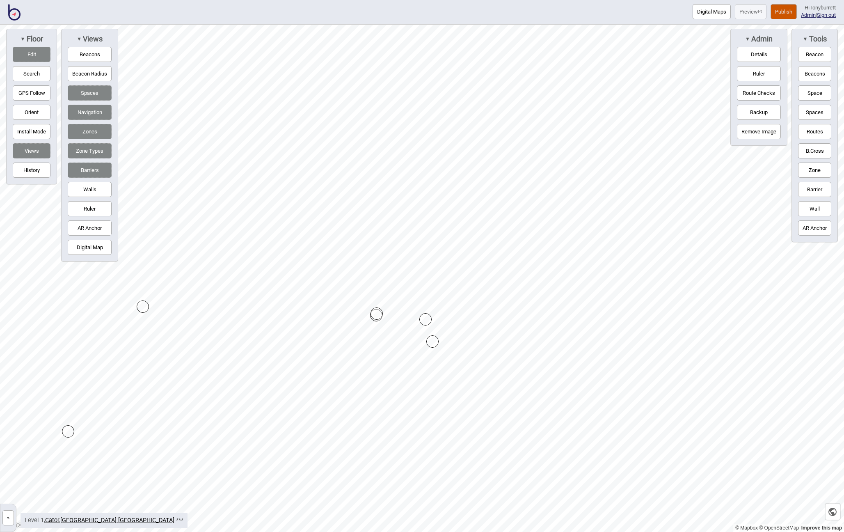
drag, startPoint x: 405, startPoint y: 329, endPoint x: 417, endPoint y: 322, distance: 13.7
drag, startPoint x: 485, startPoint y: 385, endPoint x: 478, endPoint y: 380, distance: 8.7
drag, startPoint x: 220, startPoint y: 393, endPoint x: 214, endPoint y: 390, distance: 6.8
drag, startPoint x: 218, startPoint y: 388, endPoint x: 224, endPoint y: 383, distance: 7.3
drag, startPoint x: 476, startPoint y: 202, endPoint x: 481, endPoint y: 203, distance: 5.3
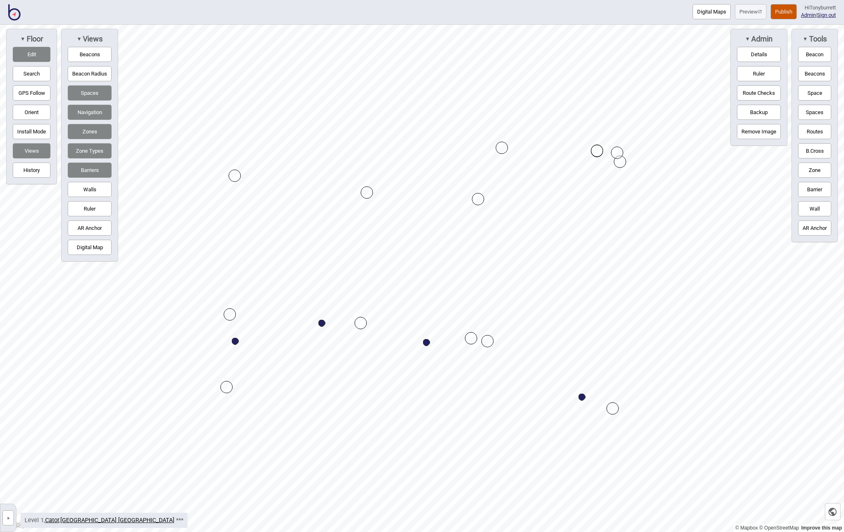
click at [488, 25] on div at bounding box center [422, 25] width 844 height 0
click at [35, 57] on button "Edit" at bounding box center [32, 54] width 38 height 15
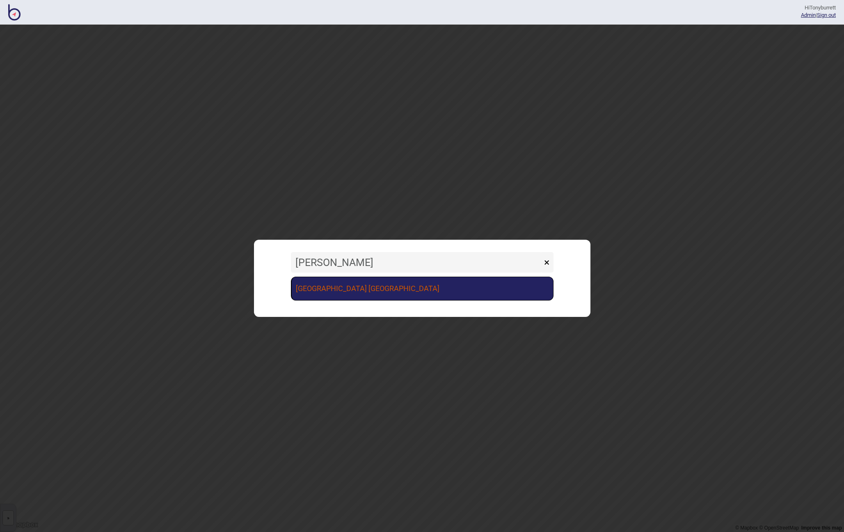
type input "[PERSON_NAME]"
click at [314, 287] on link "[GEOGRAPHIC_DATA] [GEOGRAPHIC_DATA]" at bounding box center [422, 288] width 262 height 24
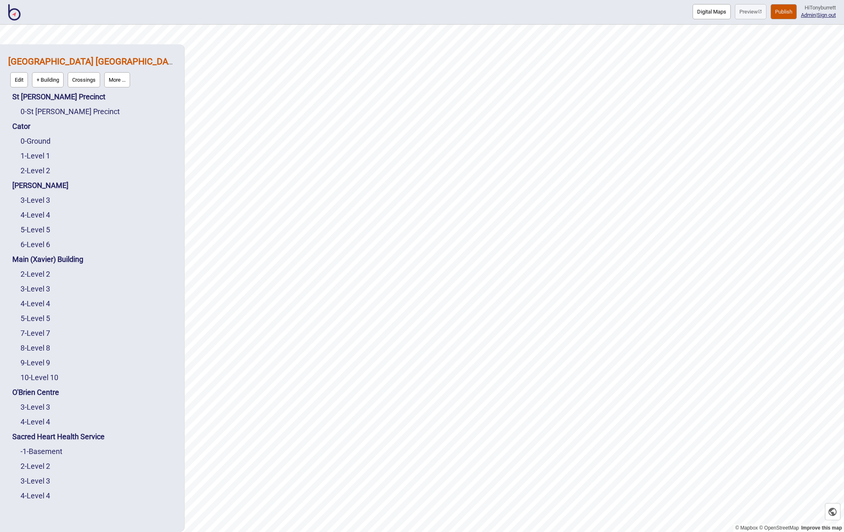
click at [120, 81] on button "More ..." at bounding box center [117, 79] width 26 height 15
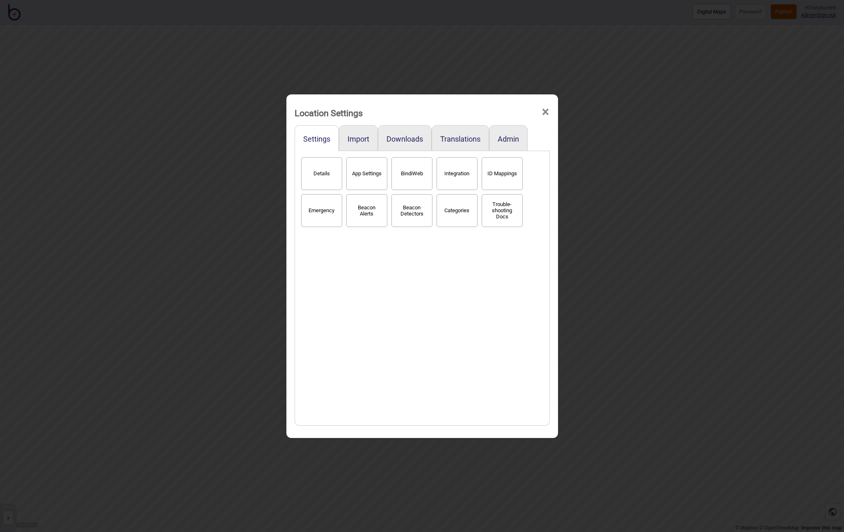
click at [468, 207] on button "Categories" at bounding box center [456, 210] width 41 height 33
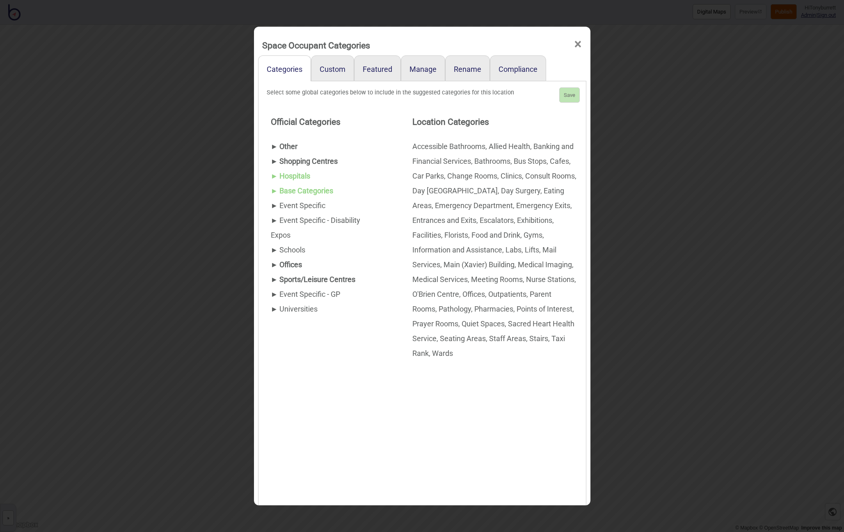
click at [272, 307] on span "►" at bounding box center [274, 308] width 7 height 9
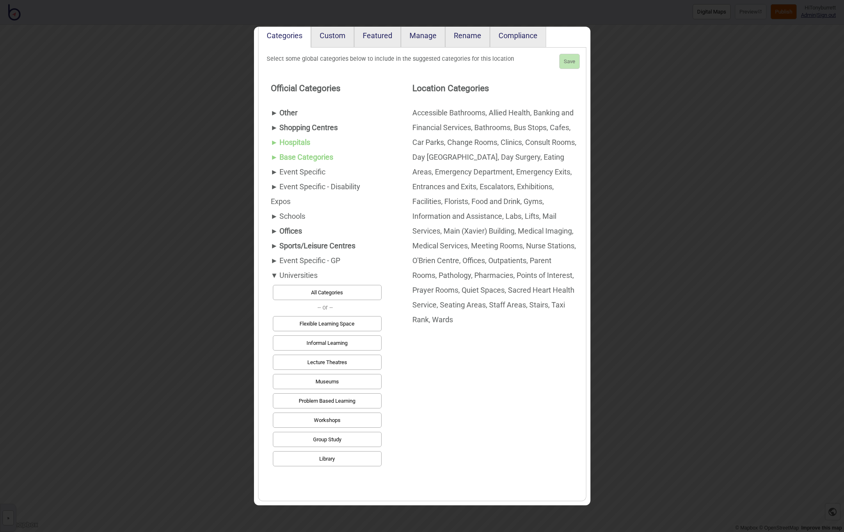
scroll to position [34, 0]
click at [342, 456] on button "Library" at bounding box center [327, 458] width 109 height 15
click at [575, 55] on button "Save" at bounding box center [569, 61] width 21 height 15
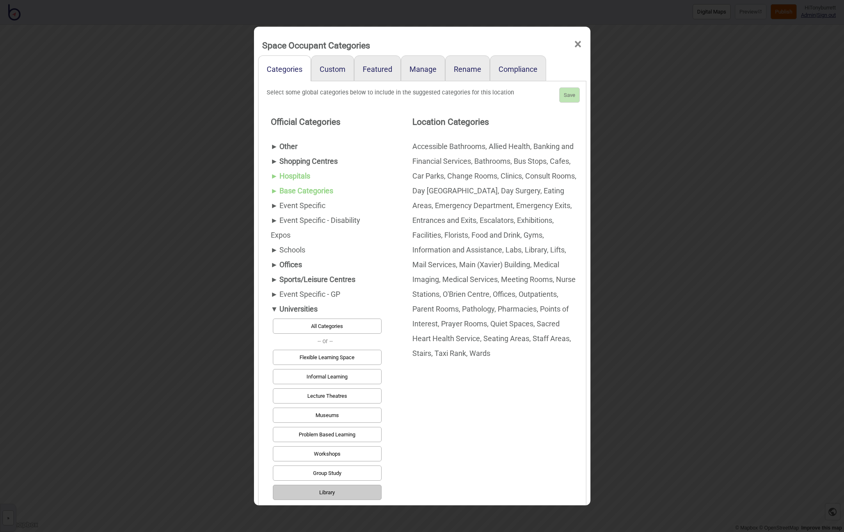
scroll to position [0, 0]
click at [577, 46] on span "×" at bounding box center [577, 44] width 9 height 27
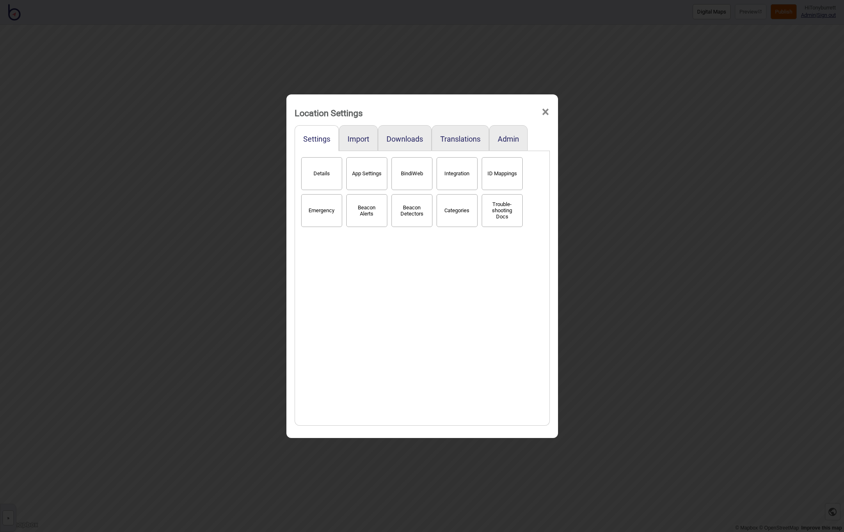
click at [452, 210] on button "Categories" at bounding box center [456, 210] width 41 height 33
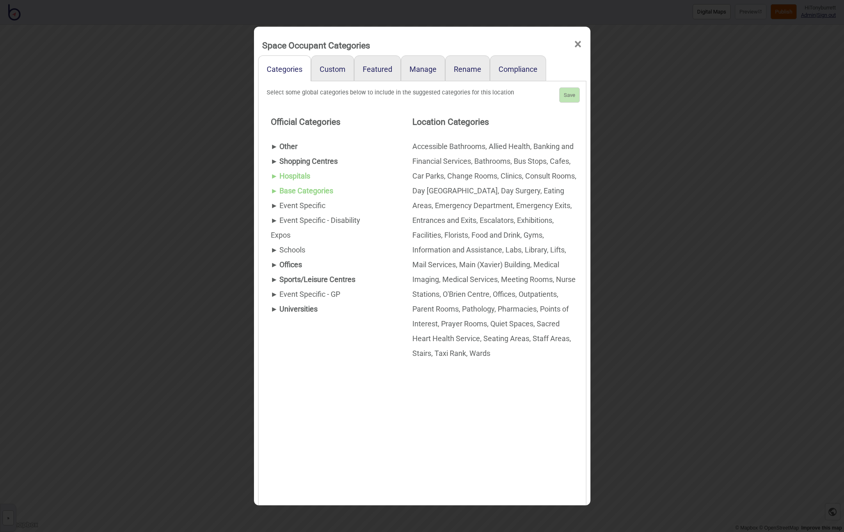
click at [273, 309] on span "►" at bounding box center [274, 308] width 7 height 9
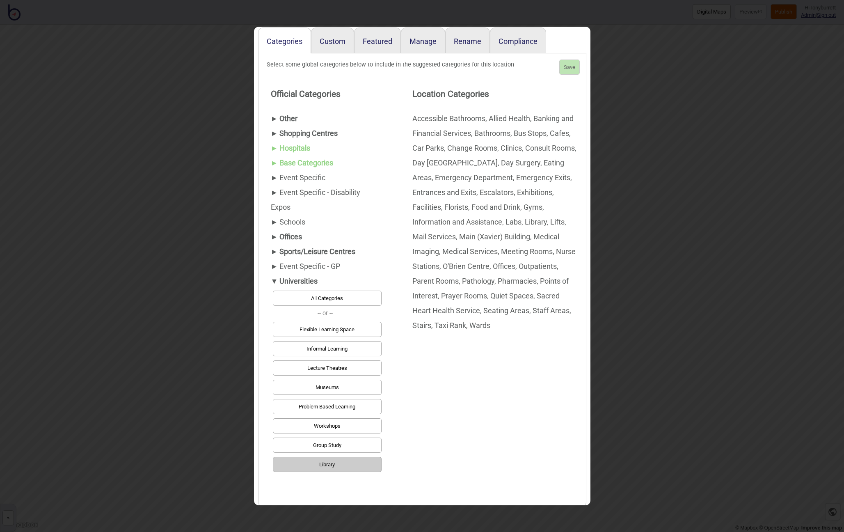
scroll to position [26, 0]
click at [335, 445] on button "Group Study" at bounding box center [327, 446] width 109 height 15
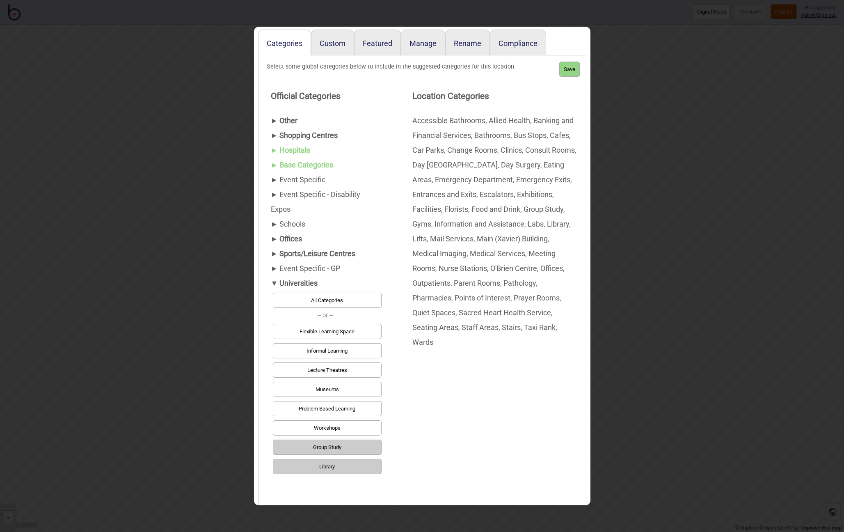
click at [331, 372] on button "Lecture Theatres" at bounding box center [327, 369] width 109 height 15
click at [569, 70] on button "Save" at bounding box center [569, 69] width 21 height 15
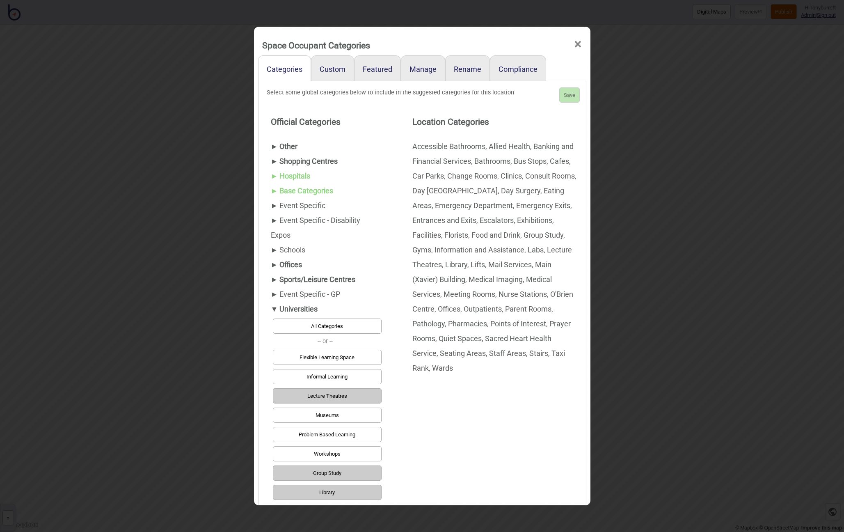
scroll to position [0, 0]
click at [576, 43] on span "×" at bounding box center [577, 44] width 9 height 27
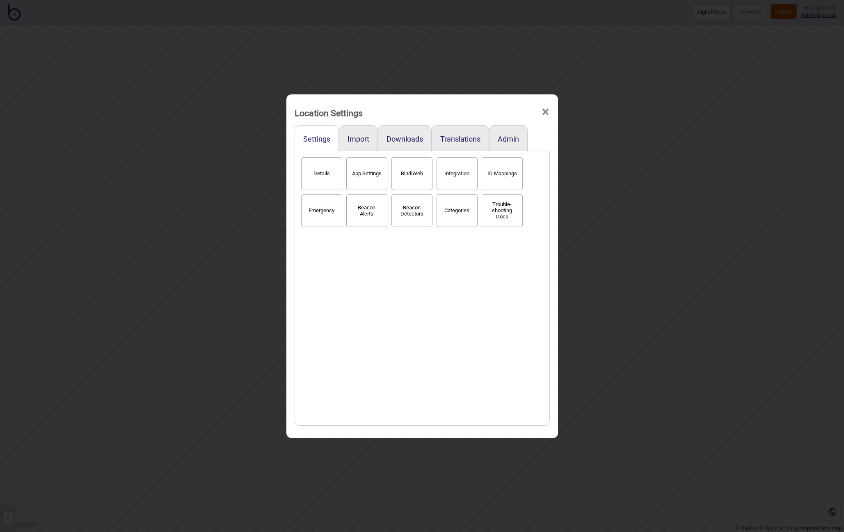
click at [546, 111] on span "×" at bounding box center [545, 111] width 9 height 27
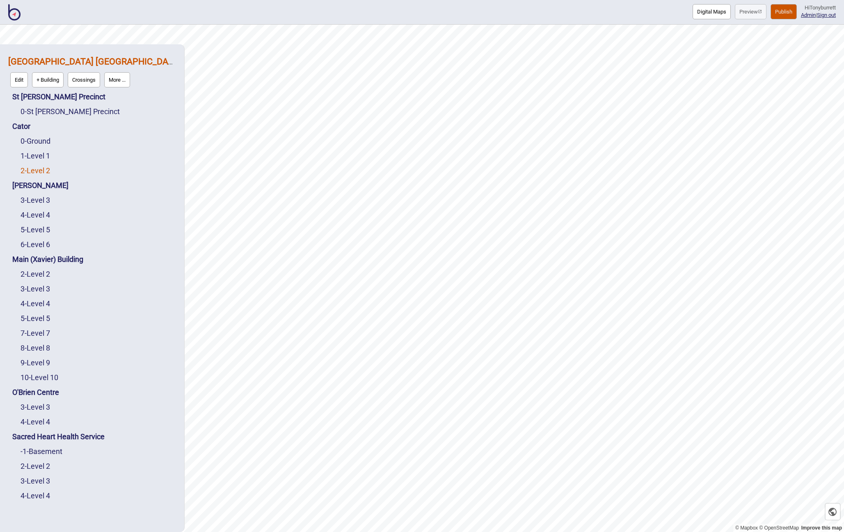
click at [35, 168] on link "2 - Level 2" at bounding box center [36, 170] width 30 height 9
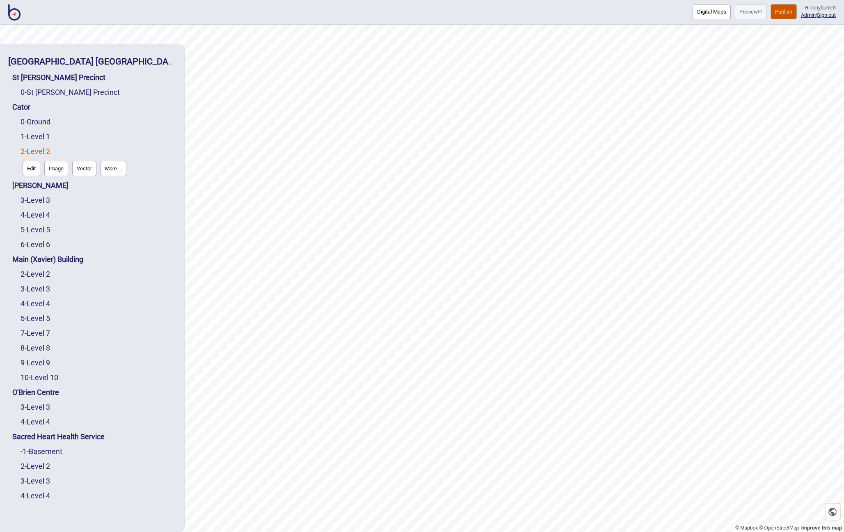
click at [35, 168] on button "Edit" at bounding box center [32, 168] width 18 height 15
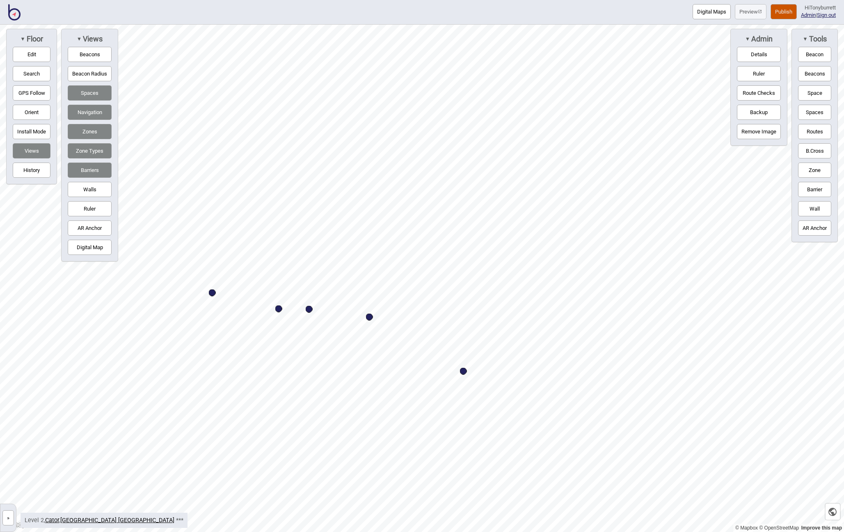
click at [807, 135] on button "Routes" at bounding box center [814, 131] width 33 height 15
click at [820, 129] on button "Routes" at bounding box center [814, 131] width 33 height 15
click at [817, 133] on button "Routes" at bounding box center [814, 131] width 33 height 15
click at [23, 48] on button "Edit" at bounding box center [32, 54] width 38 height 15
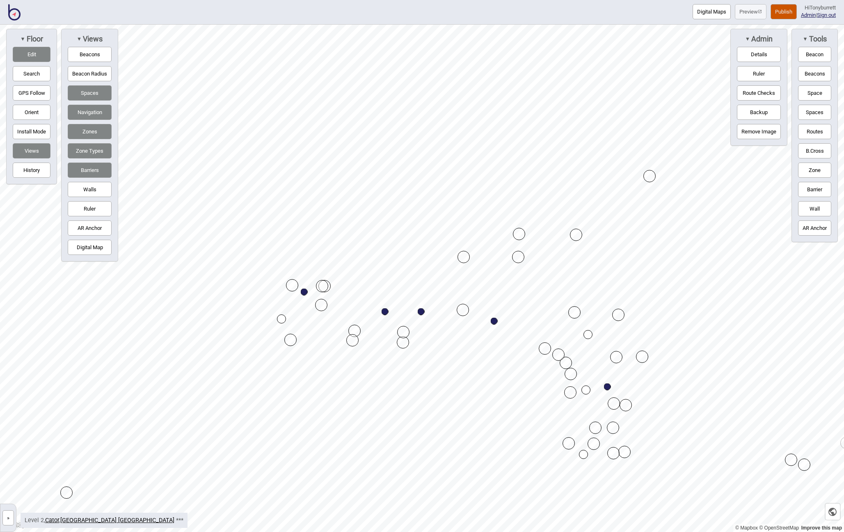
click at [92, 247] on button "Digital Map" at bounding box center [90, 247] width 44 height 15
drag, startPoint x: 279, startPoint y: 317, endPoint x: 280, endPoint y: 321, distance: 4.2
click at [589, 25] on div at bounding box center [422, 25] width 844 height 0
drag, startPoint x: 588, startPoint y: 331, endPoint x: 589, endPoint y: 338, distance: 6.2
click at [588, 333] on div "Map marker" at bounding box center [587, 335] width 9 height 9
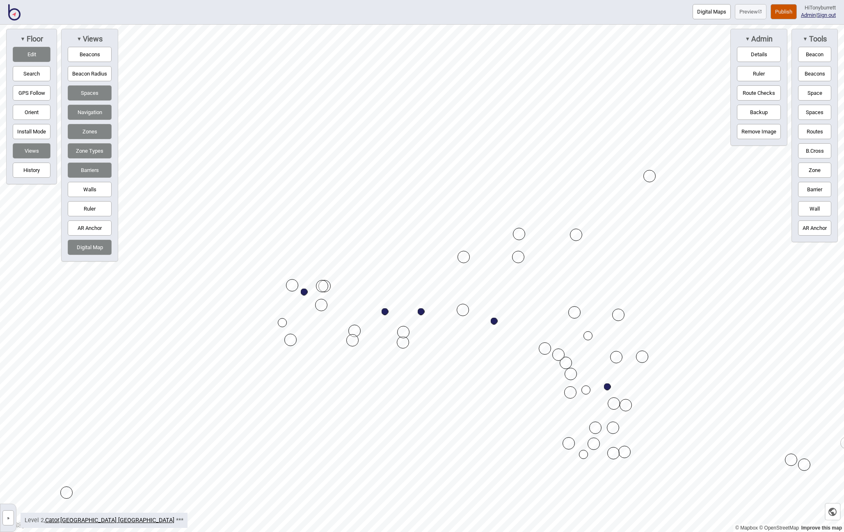
click at [587, 25] on div at bounding box center [422, 25] width 844 height 0
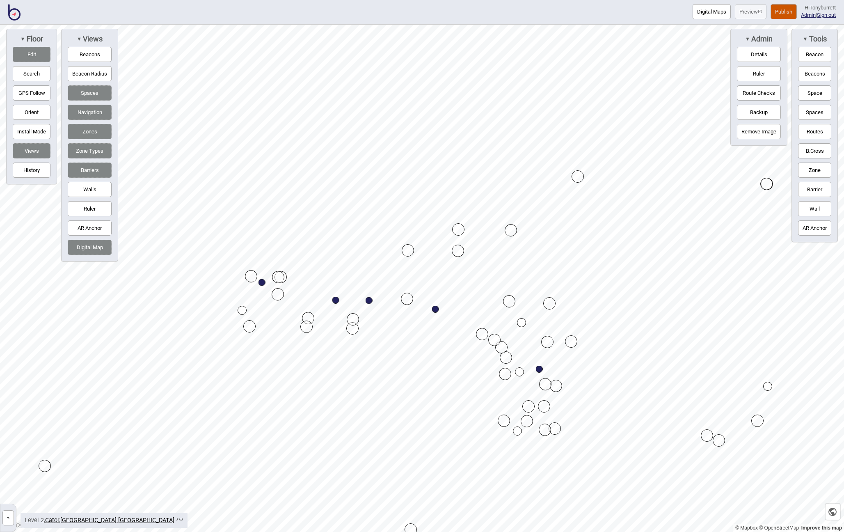
drag, startPoint x: 28, startPoint y: 50, endPoint x: 23, endPoint y: 57, distance: 8.8
click at [28, 50] on button "Edit" at bounding box center [32, 54] width 38 height 15
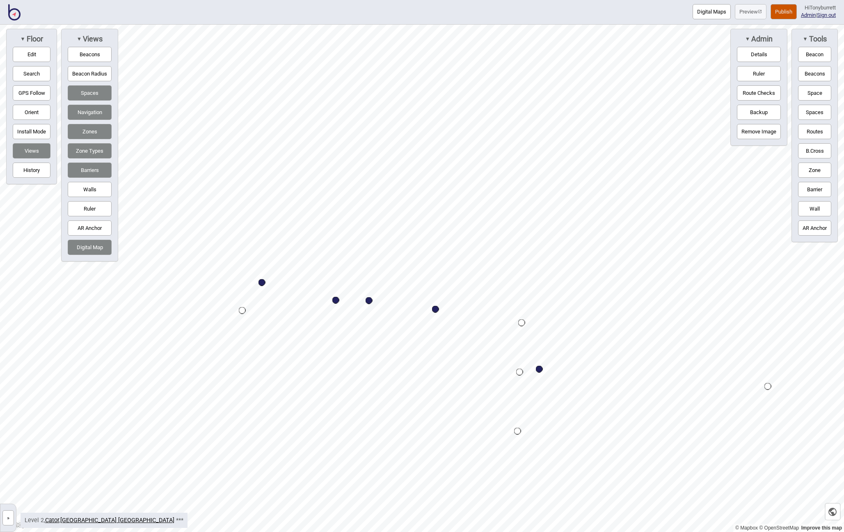
click at [28, 54] on button "Edit" at bounding box center [32, 54] width 38 height 15
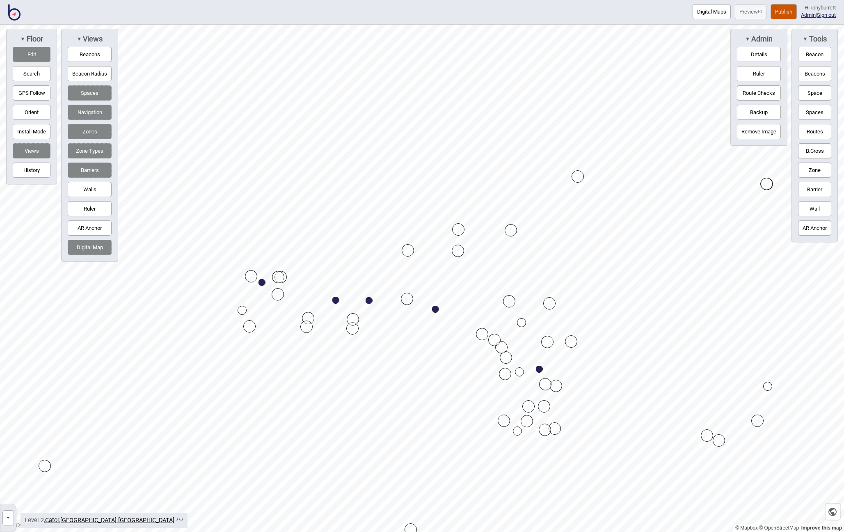
click at [28, 54] on button "Edit" at bounding box center [32, 54] width 38 height 15
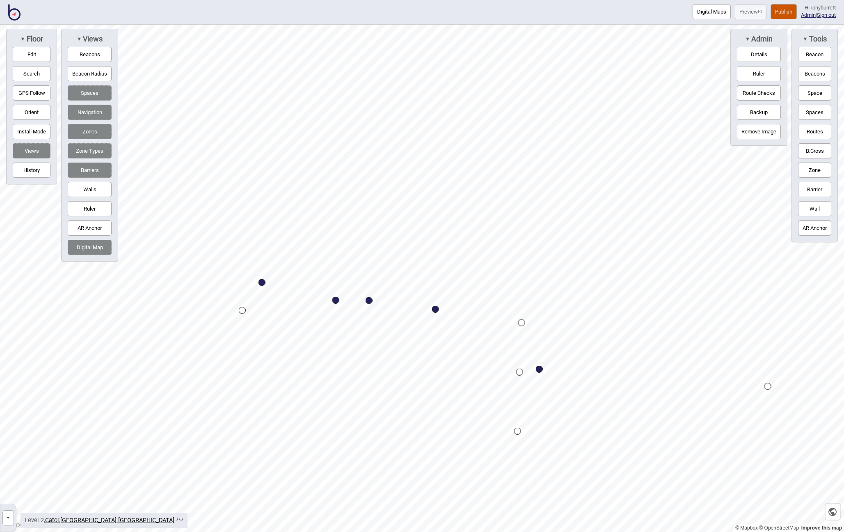
click at [81, 242] on button "Digital Map" at bounding box center [90, 247] width 44 height 15
click at [817, 133] on button "Routes" at bounding box center [814, 131] width 33 height 15
click at [810, 131] on button "Routes" at bounding box center [814, 131] width 33 height 15
click at [470, 286] on div "Map marker" at bounding box center [469, 286] width 7 height 7
click at [469, 288] on div "Map marker" at bounding box center [469, 286] width 7 height 7
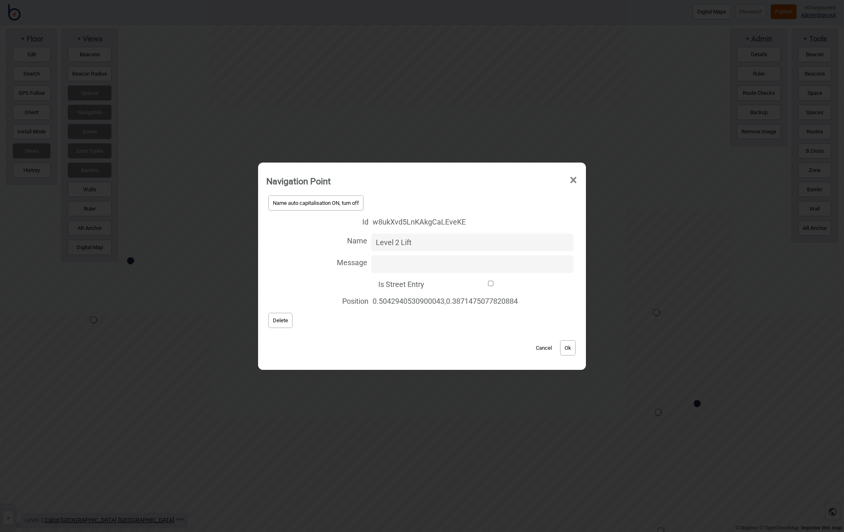
type input "Level 2 Lift"
click at [567, 345] on button "Ok" at bounding box center [568, 347] width 16 height 15
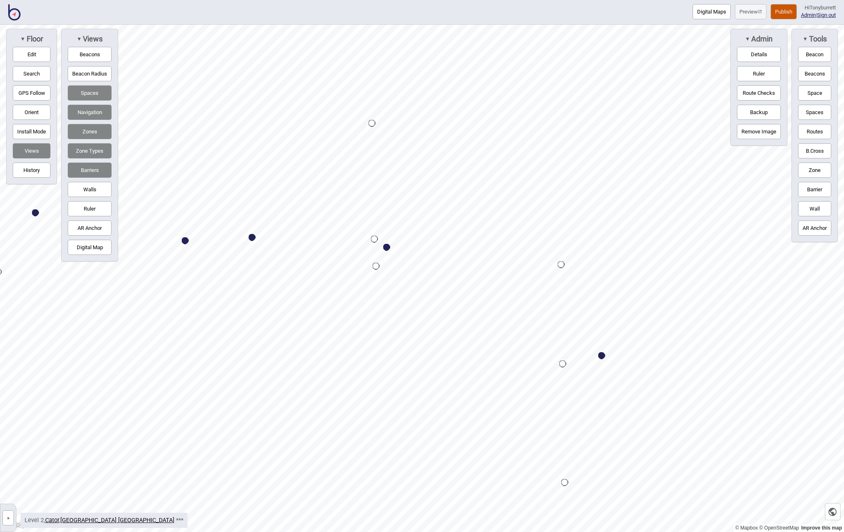
click at [816, 126] on button "Routes" at bounding box center [814, 131] width 33 height 15
click at [561, 264] on div "Map marker" at bounding box center [560, 264] width 7 height 7
click at [814, 128] on button "Routes" at bounding box center [814, 131] width 33 height 15
click at [826, 189] on button "Barrier" at bounding box center [814, 189] width 33 height 15
click at [471, 236] on div "Map marker" at bounding box center [469, 234] width 12 height 12
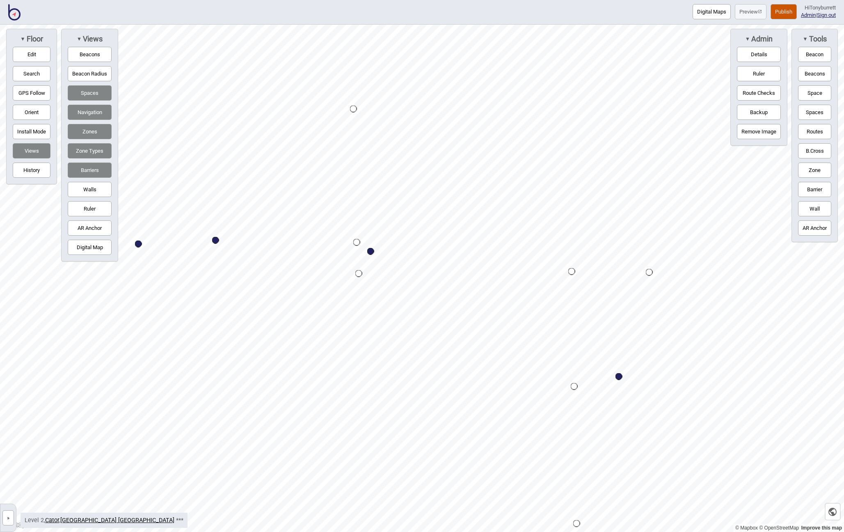
click at [24, 56] on button "Edit" at bounding box center [32, 54] width 38 height 15
drag, startPoint x: 471, startPoint y: 234, endPoint x: 471, endPoint y: 240, distance: 5.3
drag, startPoint x: 500, startPoint y: 235, endPoint x: 496, endPoint y: 239, distance: 5.5
drag, startPoint x: 493, startPoint y: 240, endPoint x: 498, endPoint y: 235, distance: 7.0
drag, startPoint x: 417, startPoint y: 111, endPoint x: 420, endPoint y: 252, distance: 140.7
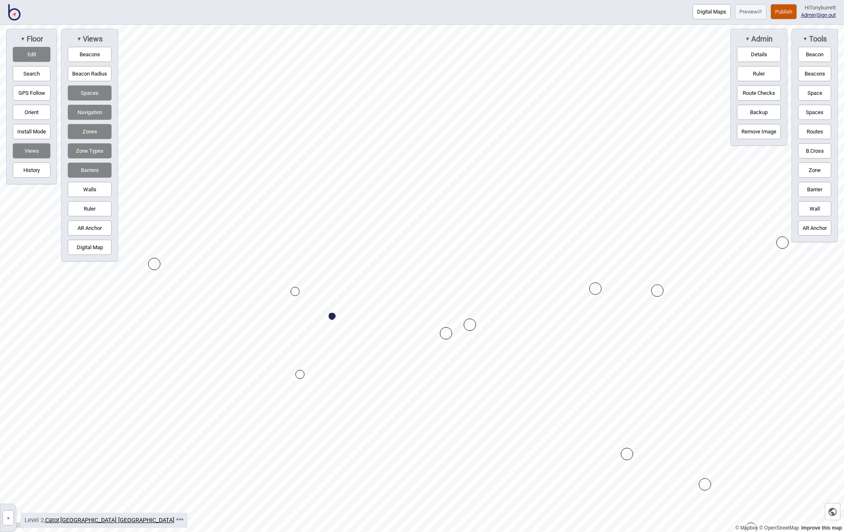
drag, startPoint x: 356, startPoint y: 210, endPoint x: 445, endPoint y: 333, distance: 152.3
drag, startPoint x: 393, startPoint y: 270, endPoint x: 438, endPoint y: 288, distance: 48.4
drag, startPoint x: 368, startPoint y: 294, endPoint x: 431, endPoint y: 356, distance: 88.7
click at [24, 50] on button "Edit" at bounding box center [32, 54] width 38 height 15
click at [817, 169] on button "Zone" at bounding box center [814, 169] width 33 height 15
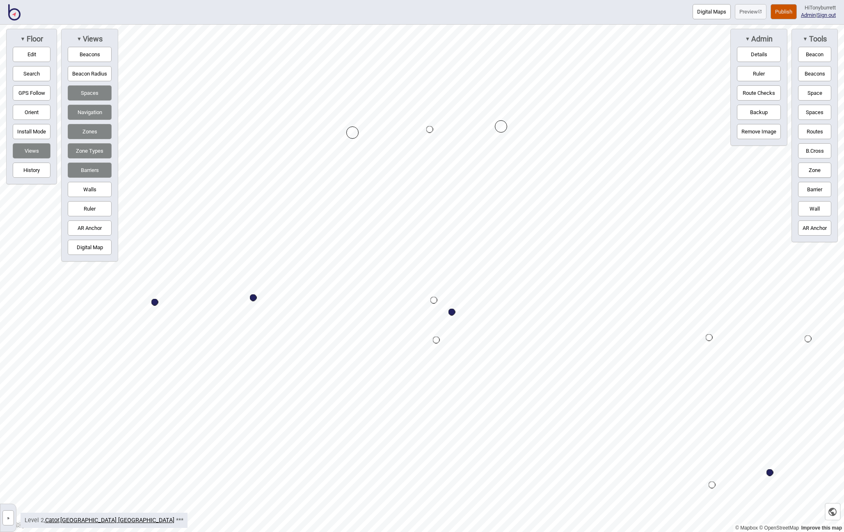
click at [354, 130] on div "Map marker" at bounding box center [352, 132] width 12 height 12
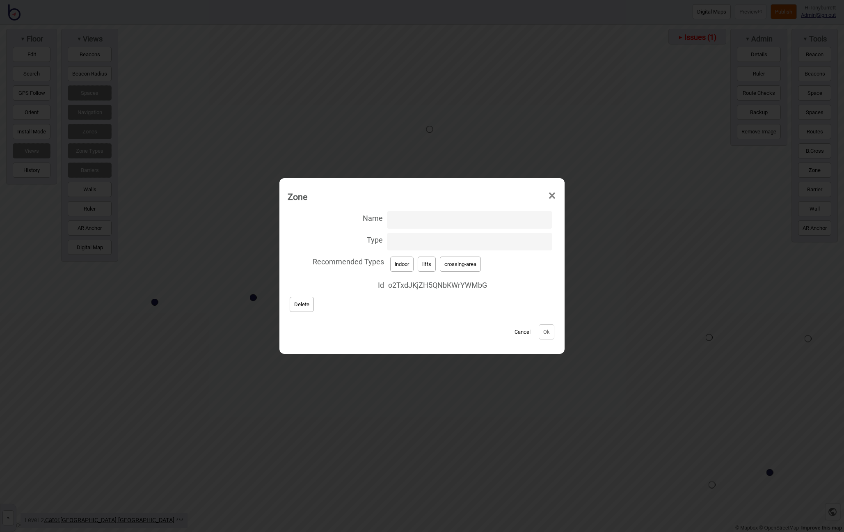
click at [427, 264] on button "lifts" at bounding box center [427, 263] width 18 height 15
type input "lifts"
click at [552, 330] on button "Ok" at bounding box center [546, 331] width 16 height 15
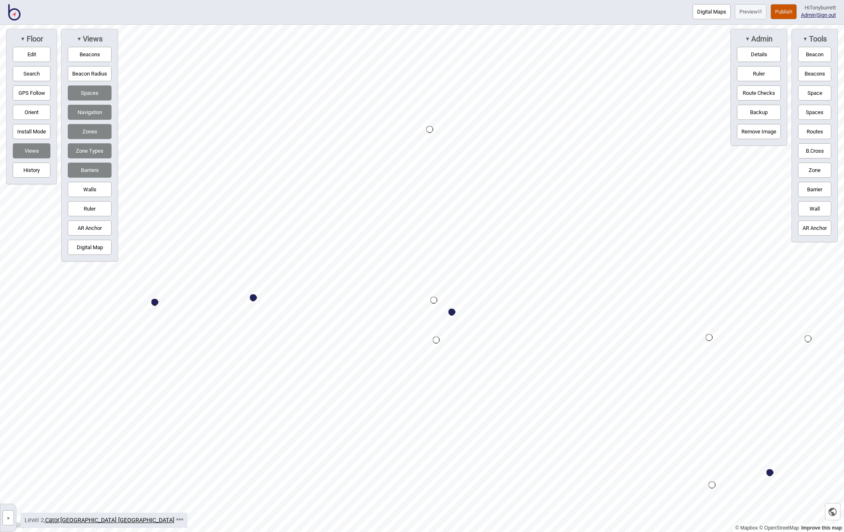
click at [32, 51] on button "Edit" at bounding box center [32, 54] width 38 height 15
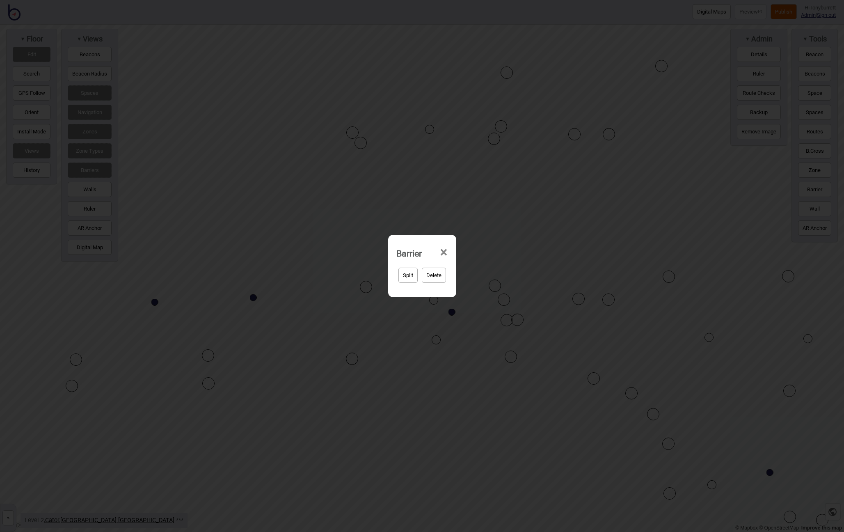
click at [433, 276] on button "Delete" at bounding box center [434, 274] width 24 height 15
click at [447, 276] on button "Yep, delete it!" at bounding box center [443, 274] width 40 height 15
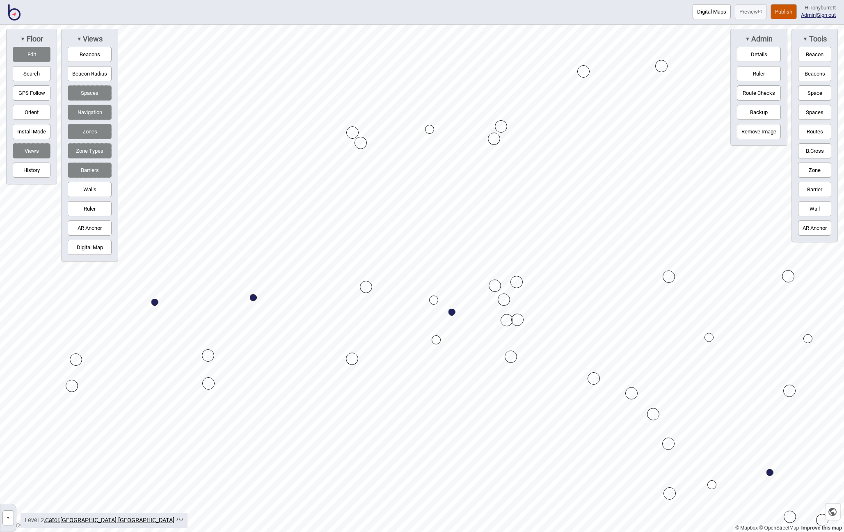
drag, startPoint x: 526, startPoint y: 291, endPoint x: 517, endPoint y: 278, distance: 15.3
drag, startPoint x: 600, startPoint y: 74, endPoint x: 593, endPoint y: 70, distance: 7.4
click at [32, 53] on button "Edit" at bounding box center [32, 54] width 38 height 15
drag, startPoint x: 815, startPoint y: 131, endPoint x: 792, endPoint y: 144, distance: 26.1
click at [815, 132] on button "Routes" at bounding box center [814, 131] width 33 height 15
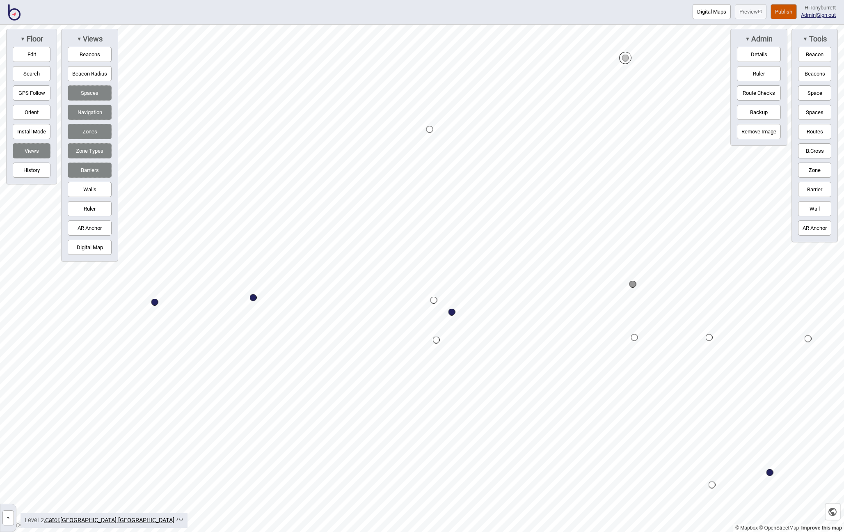
click at [813, 132] on button "Routes" at bounding box center [814, 131] width 33 height 15
click at [633, 285] on div "Map marker" at bounding box center [632, 284] width 7 height 7
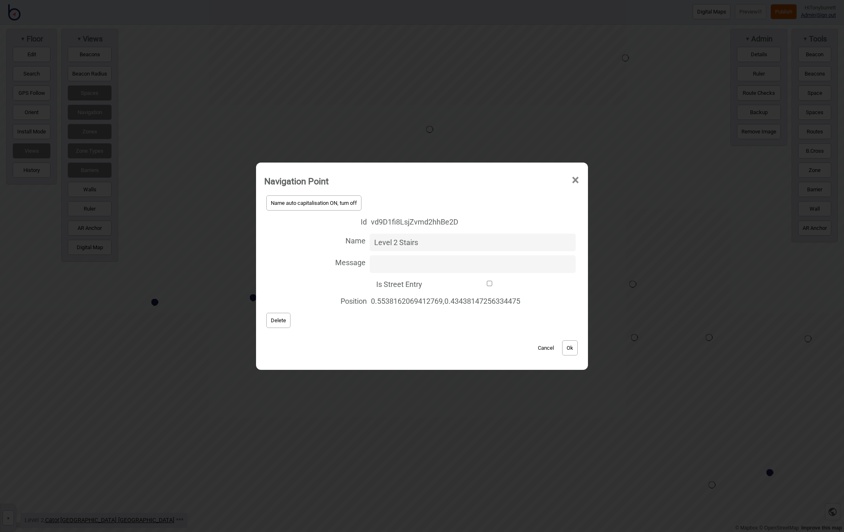
type input "Level 2 Stairs"
click at [575, 348] on button "Ok" at bounding box center [570, 347] width 16 height 15
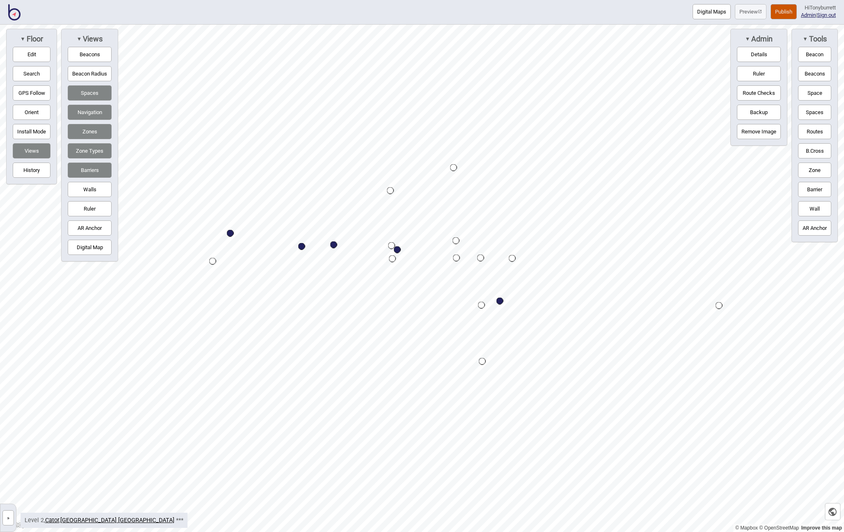
click at [11, 516] on button "»" at bounding box center [7, 517] width 11 height 15
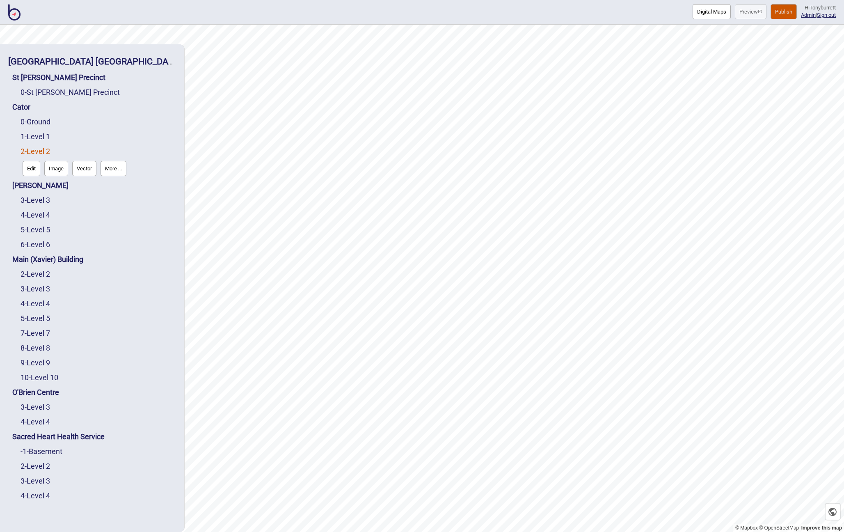
drag, startPoint x: 29, startPoint y: 133, endPoint x: 32, endPoint y: 141, distance: 8.5
click at [29, 133] on link "1 - Level 1" at bounding box center [36, 136] width 30 height 9
click at [27, 149] on button "Edit" at bounding box center [32, 153] width 18 height 15
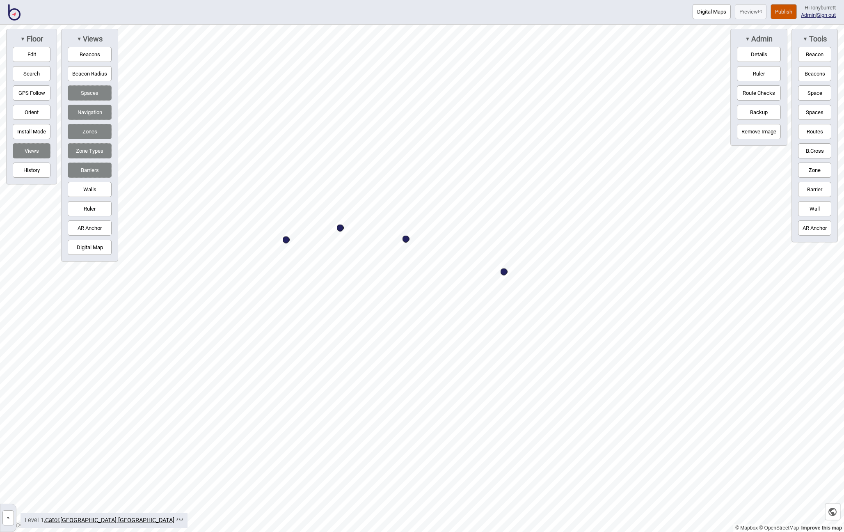
click at [809, 128] on button "Routes" at bounding box center [814, 131] width 33 height 15
click at [809, 132] on button "Routes" at bounding box center [814, 131] width 33 height 15
drag, startPoint x: 34, startPoint y: 49, endPoint x: 109, endPoint y: 135, distance: 113.7
click at [34, 50] on button "Edit" at bounding box center [32, 54] width 38 height 15
click at [801, 130] on button "Routes" at bounding box center [814, 131] width 33 height 15
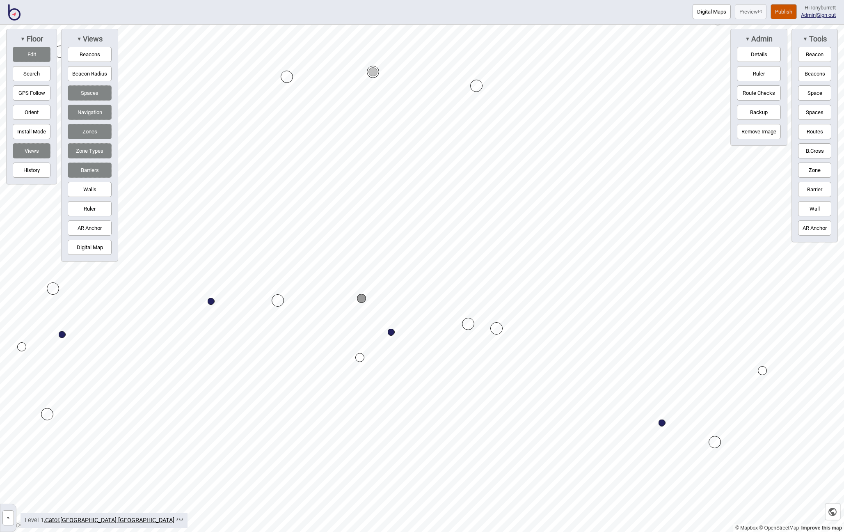
click at [810, 128] on button "Routes" at bounding box center [814, 131] width 33 height 15
click at [360, 297] on div "Map marker" at bounding box center [361, 298] width 9 height 9
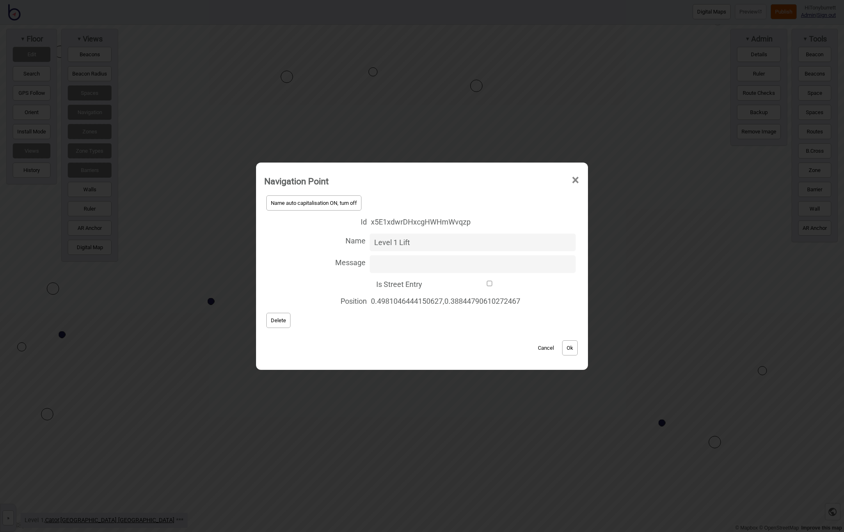
type input "Level 1 Lift"
click at [577, 339] on div "Cancel Ok" at bounding box center [421, 343] width 315 height 27
click at [569, 353] on button "Ok" at bounding box center [570, 347] width 16 height 15
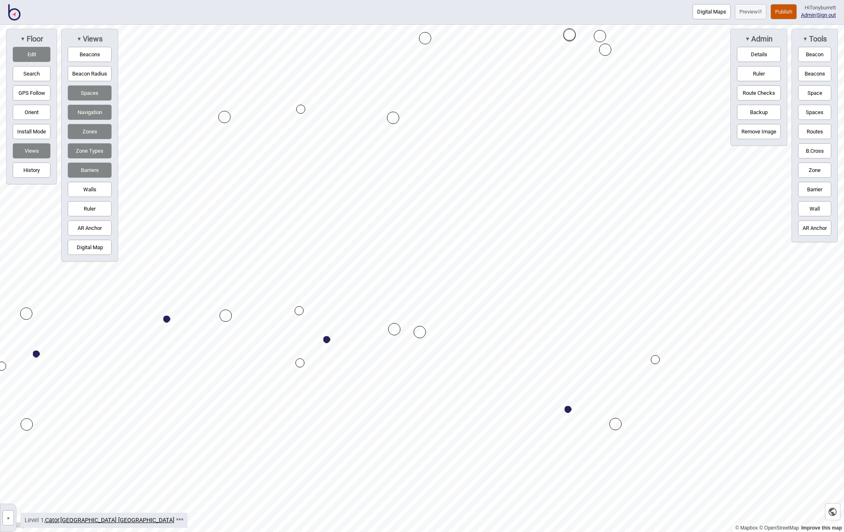
drag, startPoint x: 817, startPoint y: 187, endPoint x: 801, endPoint y: 184, distance: 16.3
click at [816, 187] on button "Barrier" at bounding box center [814, 189] width 33 height 15
click at [806, 129] on button "Routes" at bounding box center [814, 131] width 33 height 15
click at [824, 127] on button "Routes" at bounding box center [814, 131] width 33 height 15
click at [813, 133] on button "Routes" at bounding box center [814, 131] width 33 height 15
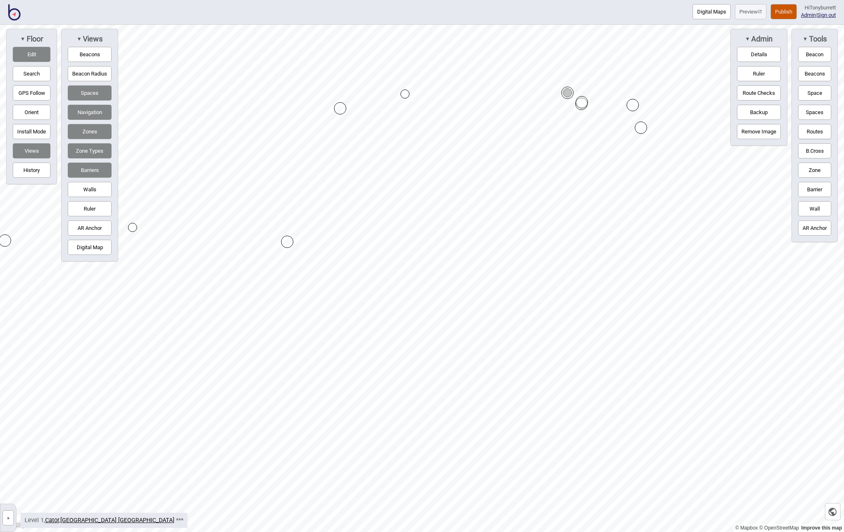
click at [805, 130] on button "Routes" at bounding box center [814, 131] width 33 height 15
click at [539, 308] on div "Map marker" at bounding box center [539, 308] width 9 height 9
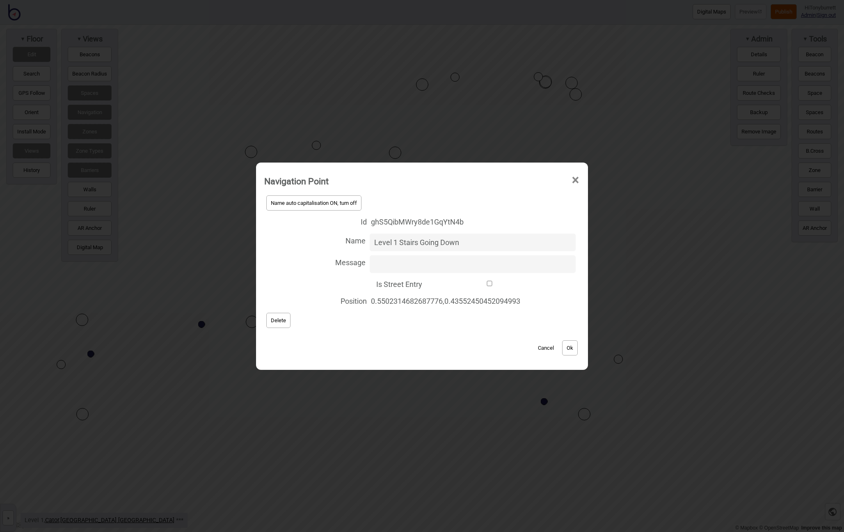
type input "Level 1 Stairs Going Down"
click at [570, 345] on button "Ok" at bounding box center [570, 347] width 16 height 15
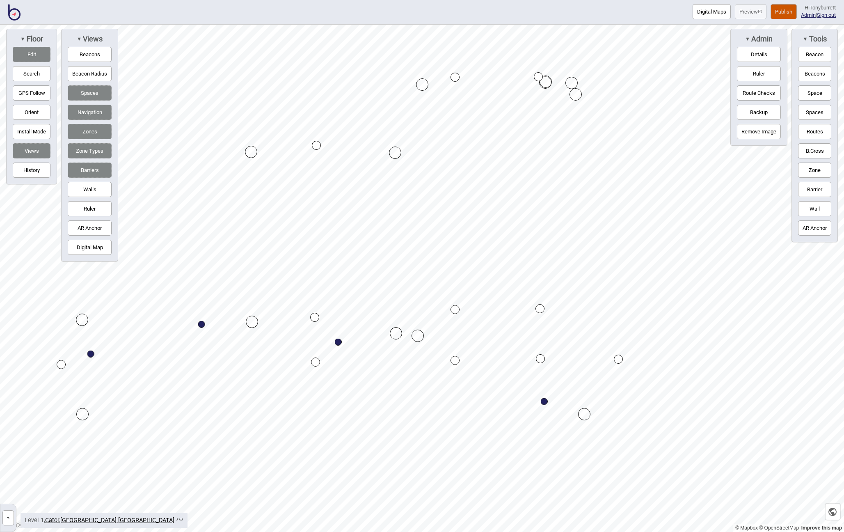
click at [543, 310] on div "Map marker" at bounding box center [539, 308] width 9 height 9
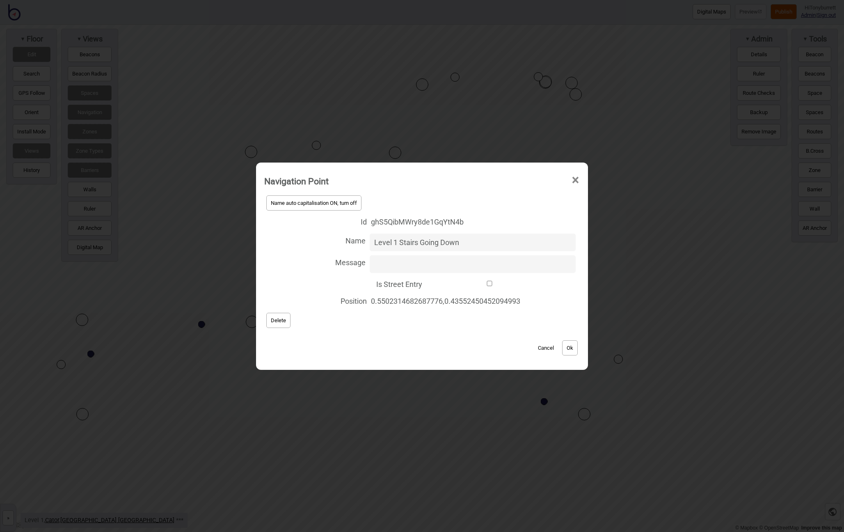
drag, startPoint x: 417, startPoint y: 241, endPoint x: 440, endPoint y: 242, distance: 23.0
click at [440, 242] on input "Level 1 Stairs Going Down" at bounding box center [473, 242] width 206 height 18
type input "Level 1 Stairs Down"
click at [577, 352] on button "Ok" at bounding box center [570, 347] width 16 height 15
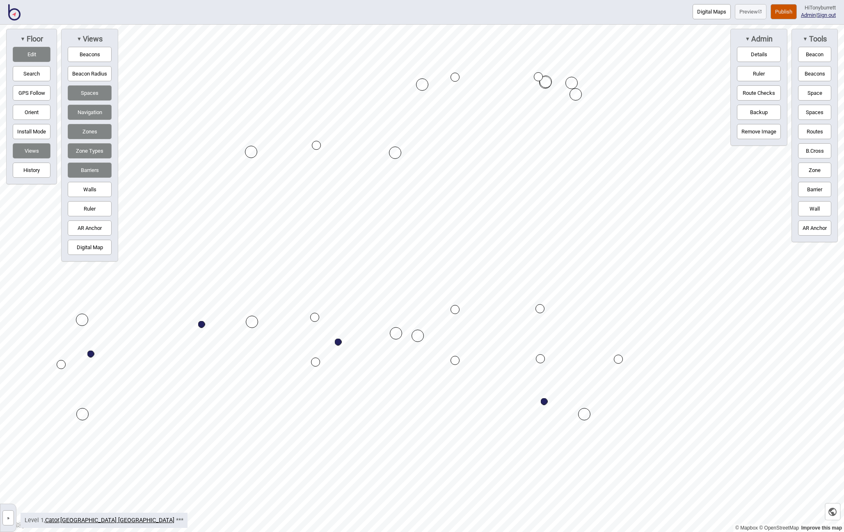
click at [454, 310] on div "Map marker" at bounding box center [454, 309] width 9 height 9
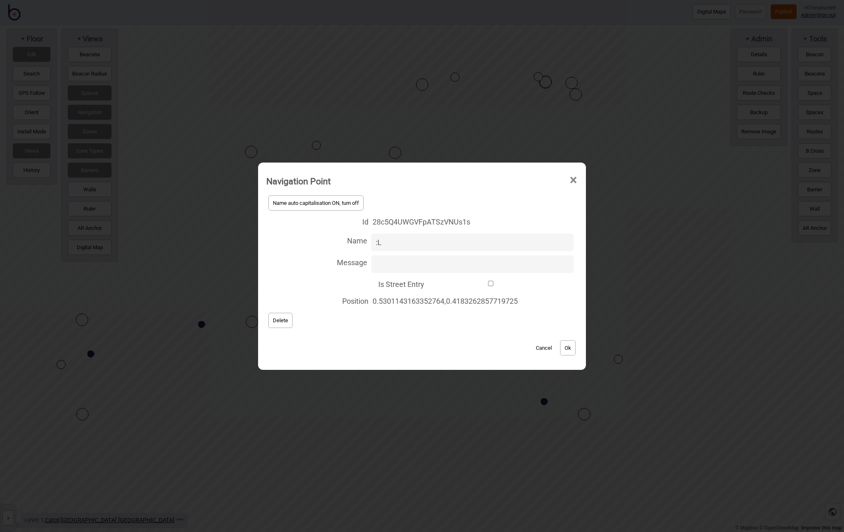
type input ":"
type input "Level 1 Stairs Up"
click at [575, 351] on button "Ok" at bounding box center [568, 347] width 16 height 15
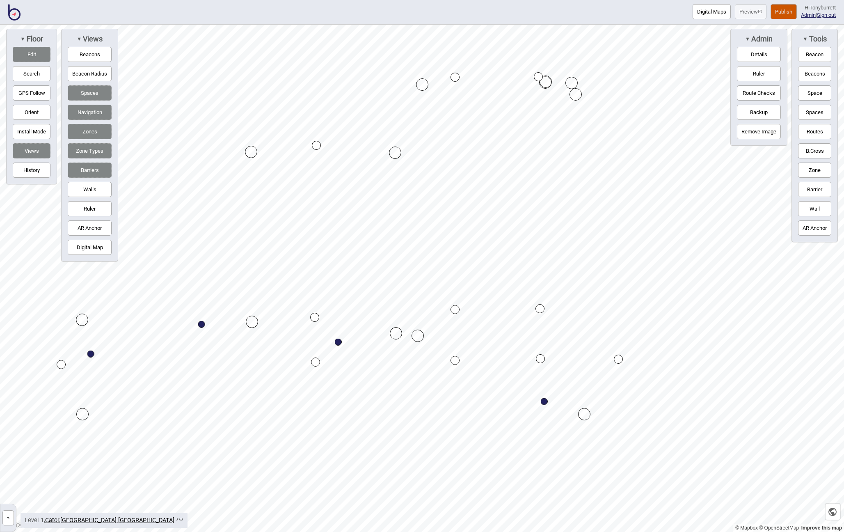
click at [812, 193] on button "Barrier" at bounding box center [814, 189] width 33 height 15
click at [484, 145] on div "Map marker" at bounding box center [482, 145] width 12 height 12
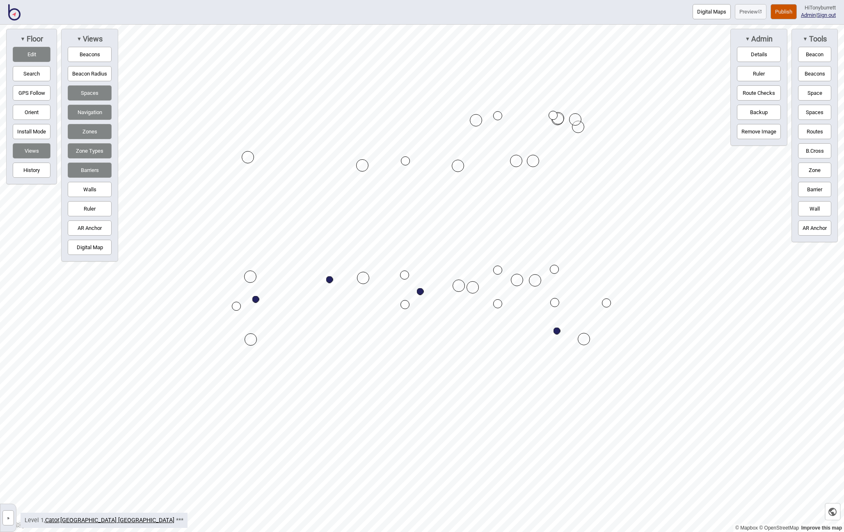
click at [815, 166] on button "Zone" at bounding box center [814, 169] width 33 height 15
click at [33, 56] on button "Edit" at bounding box center [32, 54] width 38 height 15
click at [341, 153] on div "Map marker" at bounding box center [342, 153] width 12 height 12
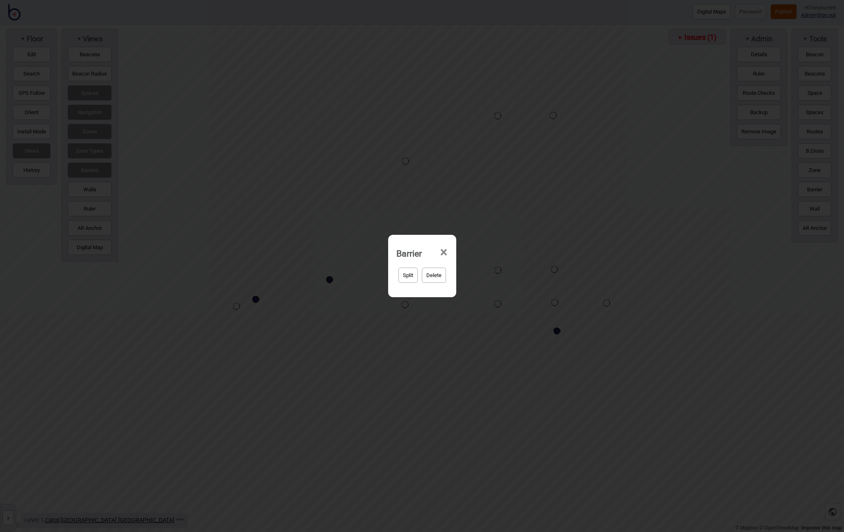
click at [443, 249] on span "×" at bounding box center [443, 252] width 9 height 27
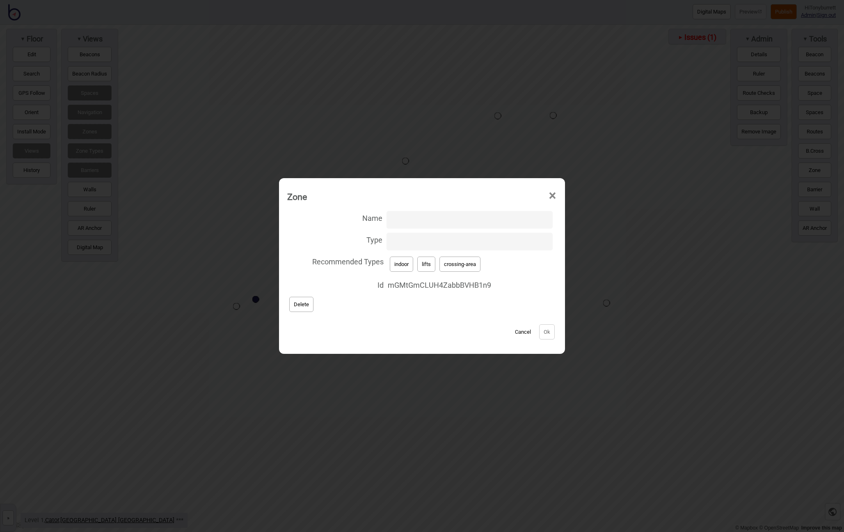
click at [426, 265] on button "lifts" at bounding box center [426, 263] width 18 height 15
type input "lifts"
click at [546, 333] on button "Ok" at bounding box center [547, 331] width 16 height 15
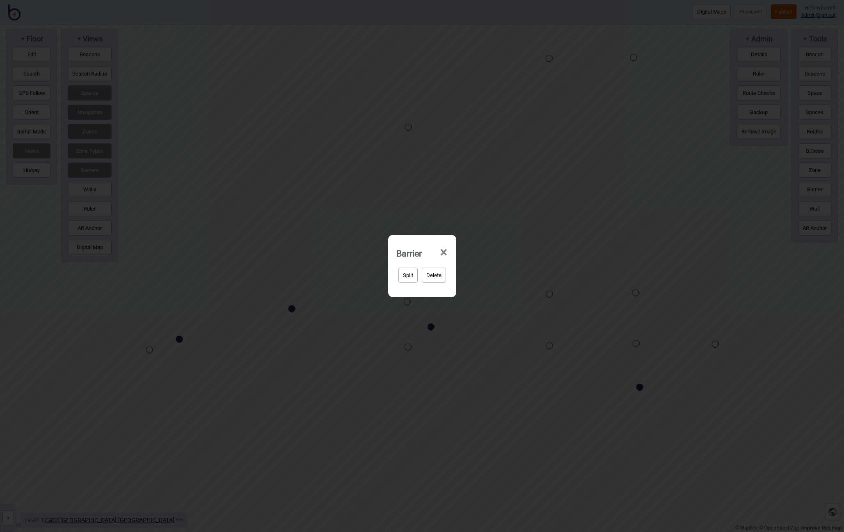
click at [440, 248] on span "×" at bounding box center [443, 252] width 9 height 27
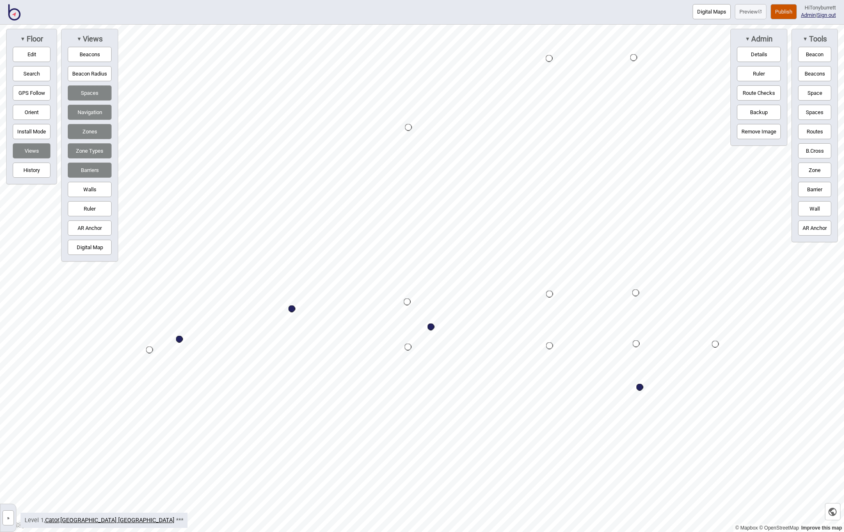
click at [818, 132] on button "Routes" at bounding box center [814, 131] width 33 height 15
click at [813, 127] on button "Routes" at bounding box center [814, 131] width 33 height 15
drag, startPoint x: 812, startPoint y: 168, endPoint x: 799, endPoint y: 165, distance: 13.4
click at [810, 168] on button "Zone" at bounding box center [814, 169] width 33 height 15
click at [327, 128] on div "Map marker" at bounding box center [328, 127] width 12 height 12
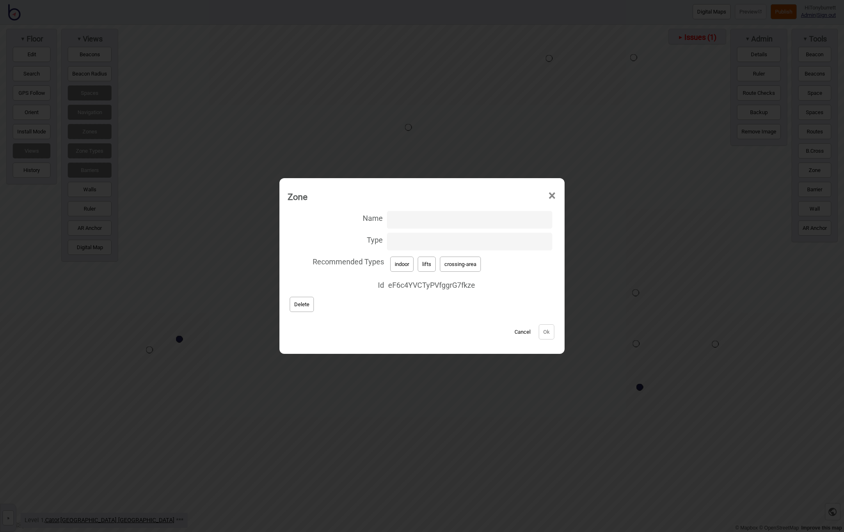
click at [467, 263] on button "crossing-area" at bounding box center [460, 263] width 41 height 15
type input "crossing-area"
click at [547, 331] on button "Ok" at bounding box center [546, 331] width 16 height 15
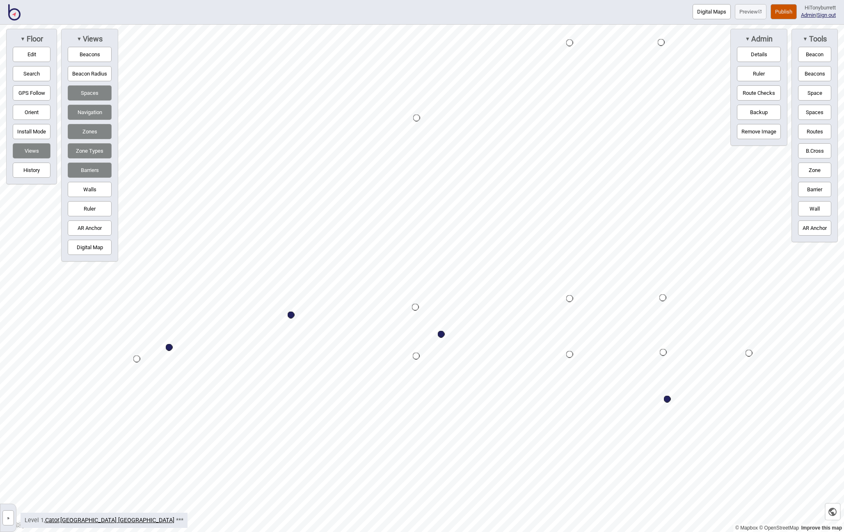
click at [89, 250] on button "Digital Map" at bounding box center [90, 247] width 44 height 15
click at [823, 171] on button "Zone" at bounding box center [814, 169] width 33 height 15
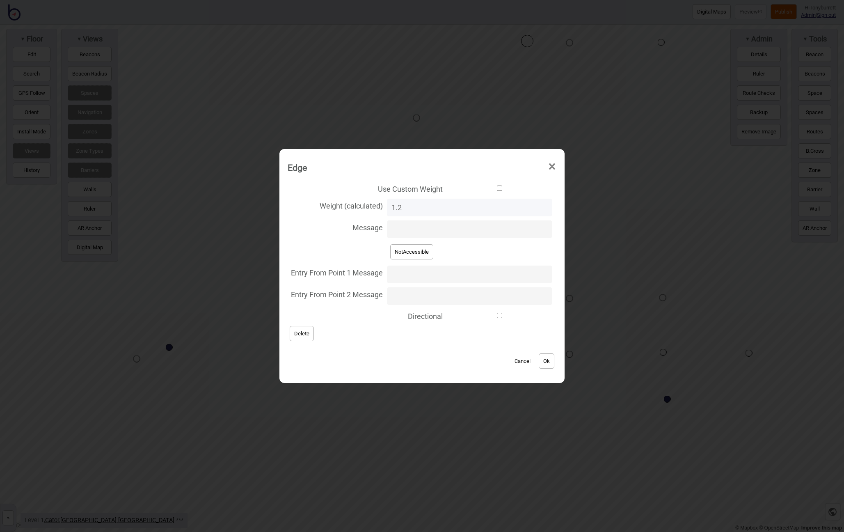
click at [511, 357] on button "Cancel" at bounding box center [522, 360] width 24 height 15
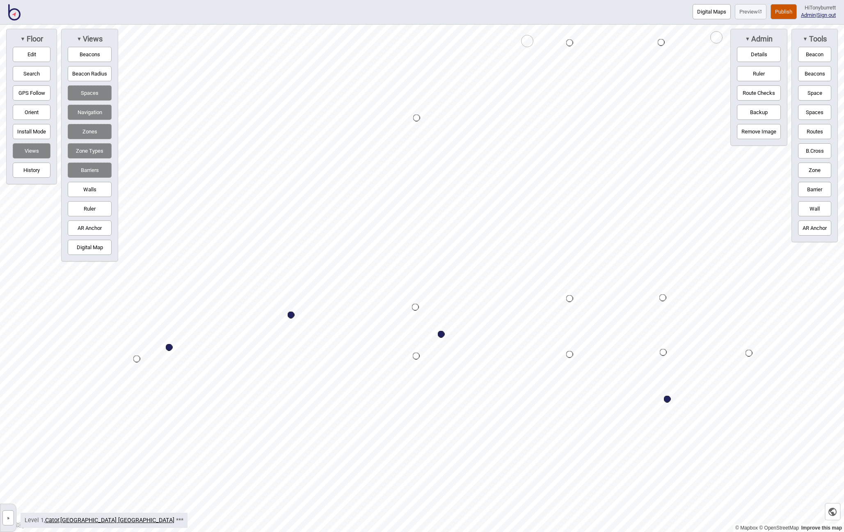
click at [525, 38] on div "Map marker" at bounding box center [527, 41] width 12 height 12
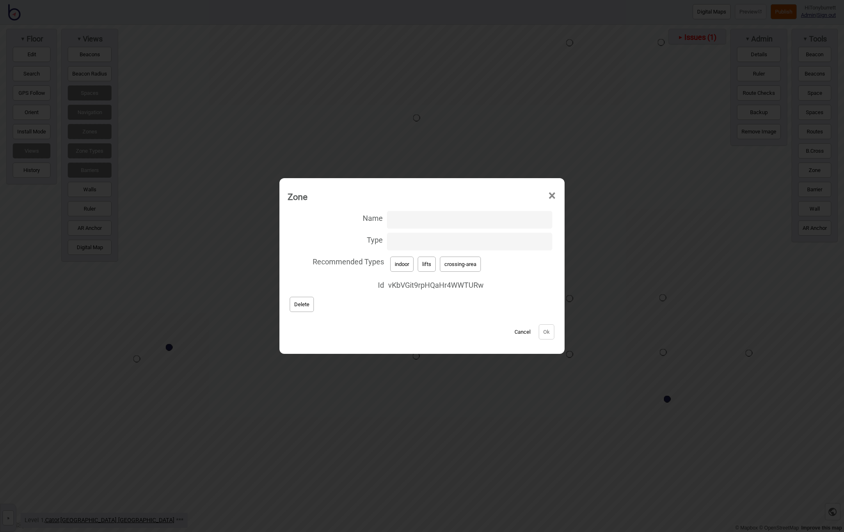
click at [404, 241] on input "Type" at bounding box center [469, 242] width 165 height 18
type input "stairs"
click at [544, 333] on button "Ok" at bounding box center [546, 331] width 16 height 15
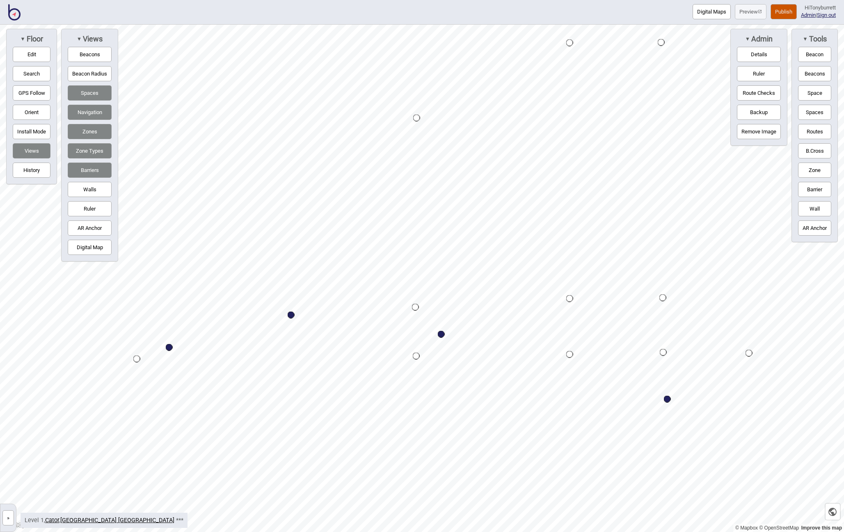
click at [811, 168] on button "Zone" at bounding box center [814, 169] width 33 height 15
click at [532, 43] on div "Map marker" at bounding box center [530, 46] width 12 height 12
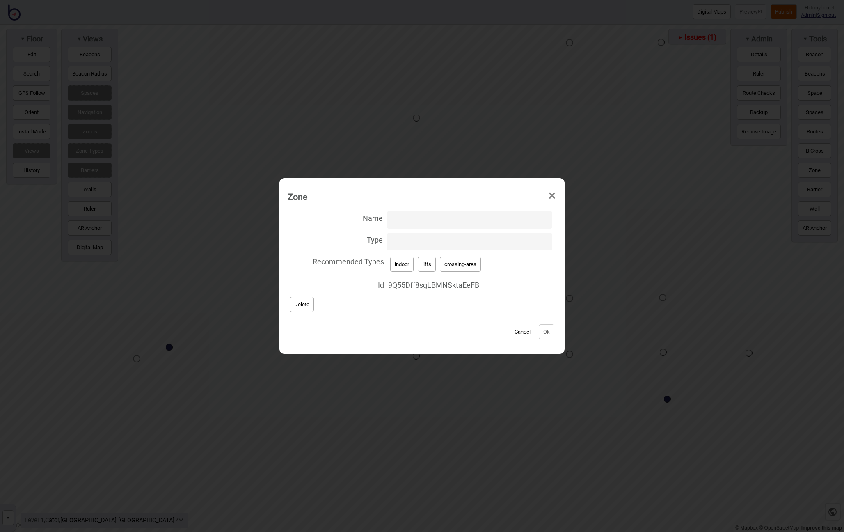
click at [462, 261] on button "crossing-area" at bounding box center [460, 263] width 41 height 15
type input "crossing-area"
click at [541, 335] on button "Ok" at bounding box center [546, 331] width 16 height 15
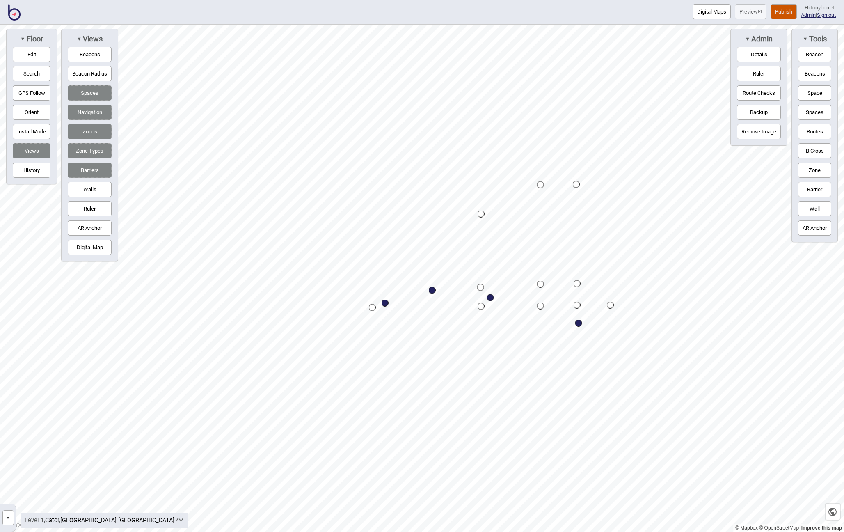
click at [12, 516] on button "»" at bounding box center [7, 517] width 11 height 15
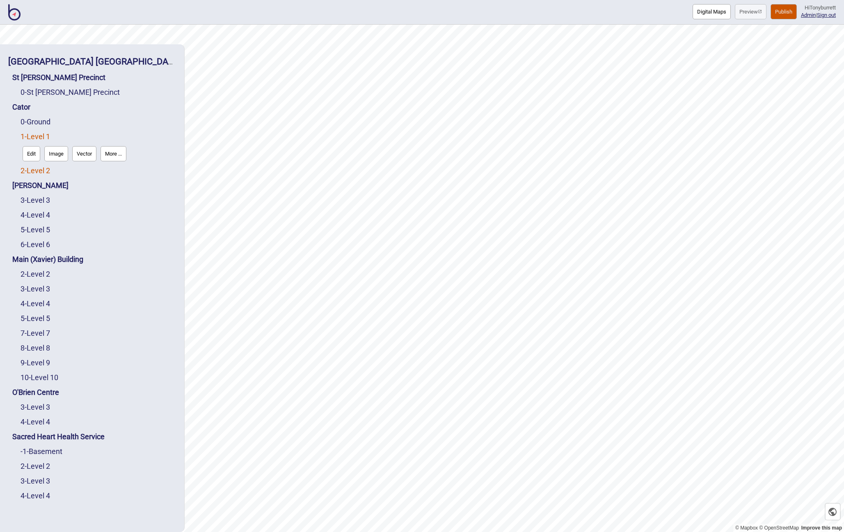
click at [45, 171] on link "2 - Level 2" at bounding box center [36, 170] width 30 height 9
click at [35, 172] on button "Edit" at bounding box center [32, 168] width 18 height 15
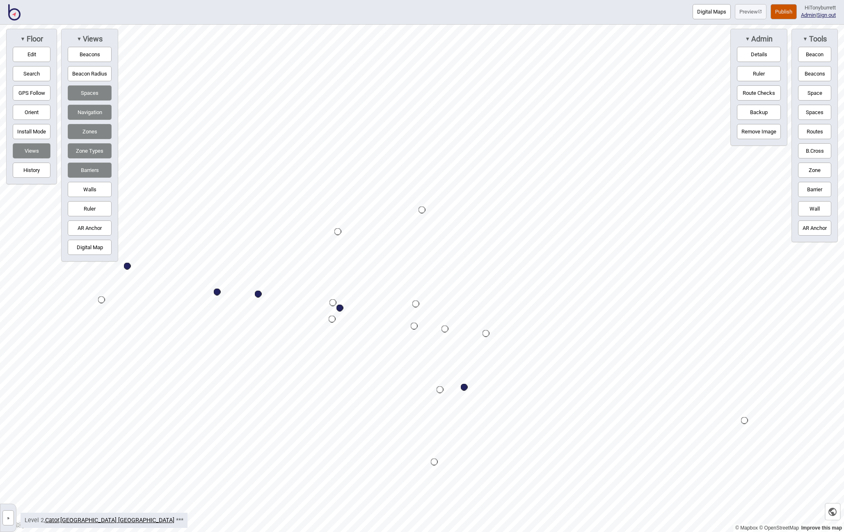
click at [814, 171] on button "Zone" at bounding box center [814, 169] width 33 height 15
click at [399, 204] on div "Map marker" at bounding box center [401, 206] width 12 height 12
drag, startPoint x: 41, startPoint y: 50, endPoint x: 56, endPoint y: 53, distance: 15.6
click at [45, 51] on button "Edit" at bounding box center [32, 54] width 38 height 15
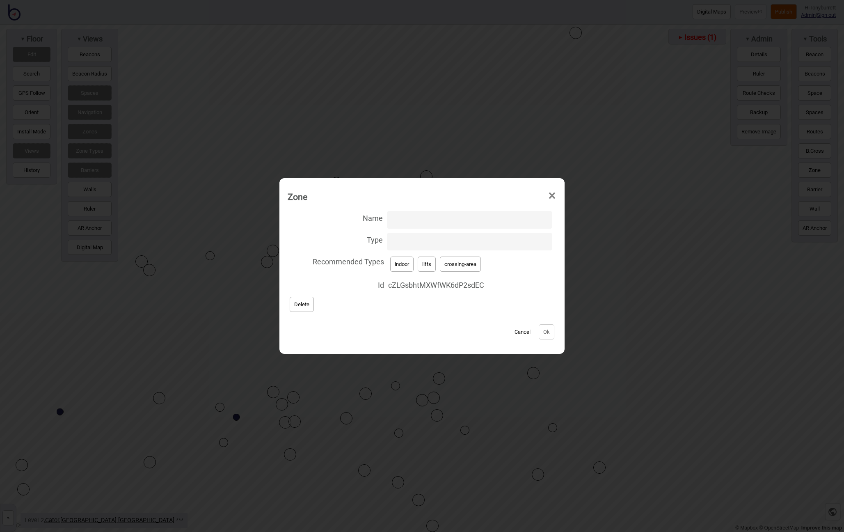
click at [397, 240] on input "Type" at bounding box center [469, 242] width 165 height 18
type input "stairs"
click at [543, 331] on button "Ok" at bounding box center [546, 331] width 16 height 15
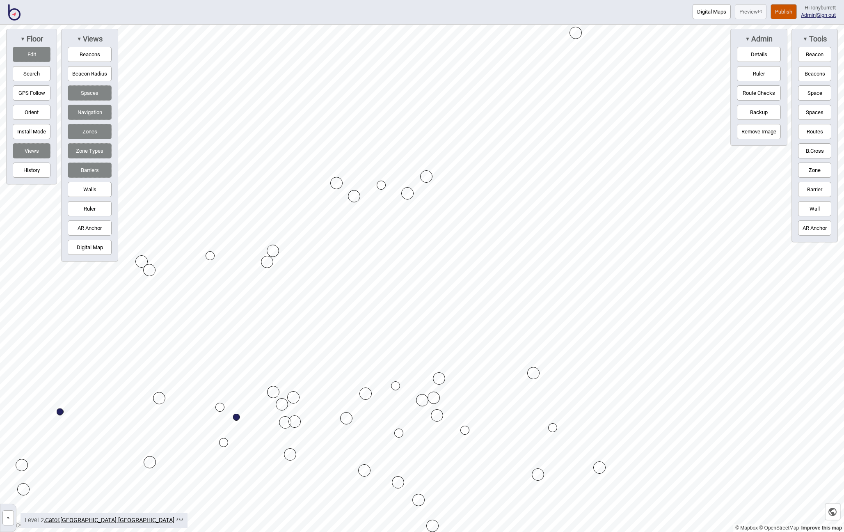
click at [27, 55] on button "Edit" at bounding box center [32, 54] width 38 height 15
drag, startPoint x: 806, startPoint y: 172, endPoint x: 795, endPoint y: 172, distance: 11.1
click at [806, 172] on button "Zone" at bounding box center [814, 169] width 33 height 15
click at [344, 194] on div "Map marker" at bounding box center [344, 194] width 12 height 12
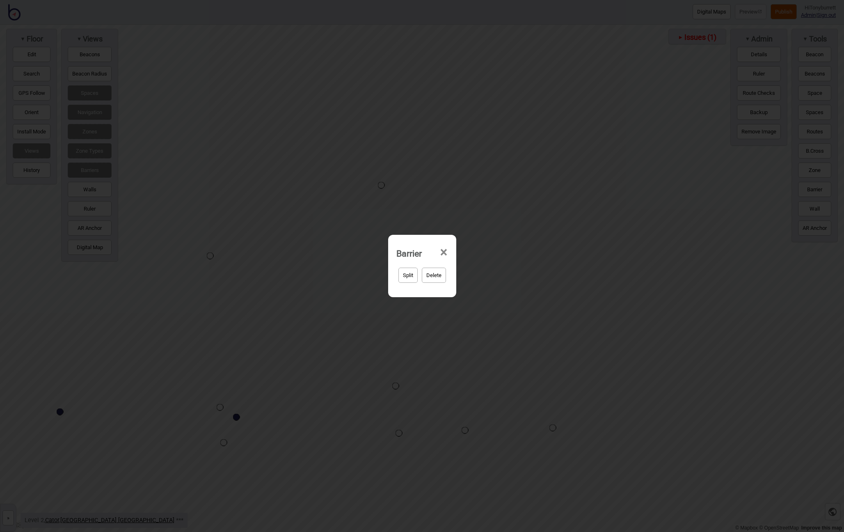
click at [440, 251] on span "×" at bounding box center [443, 252] width 9 height 27
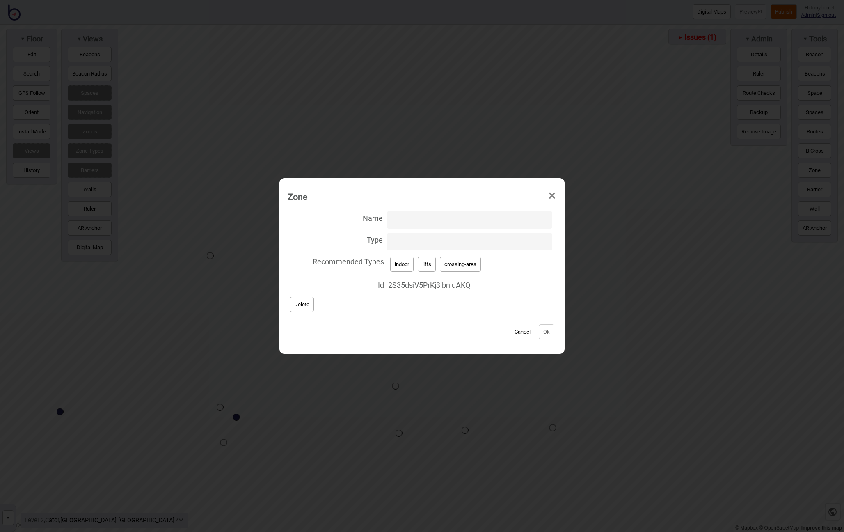
click at [463, 267] on button "crossing-area" at bounding box center [460, 263] width 41 height 15
type input "crossing-area"
click at [539, 331] on button "Ok" at bounding box center [546, 331] width 16 height 15
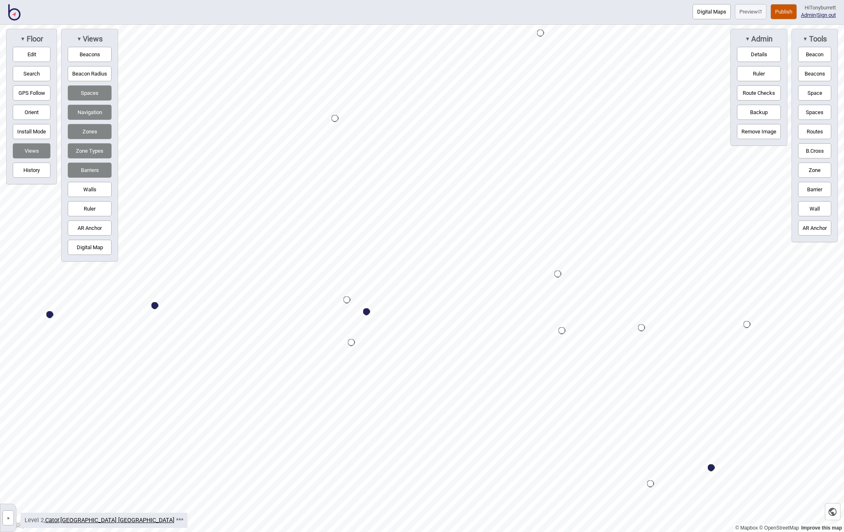
drag, startPoint x: 41, startPoint y: 56, endPoint x: 91, endPoint y: 69, distance: 52.1
click at [41, 56] on button "Edit" at bounding box center [32, 54] width 38 height 15
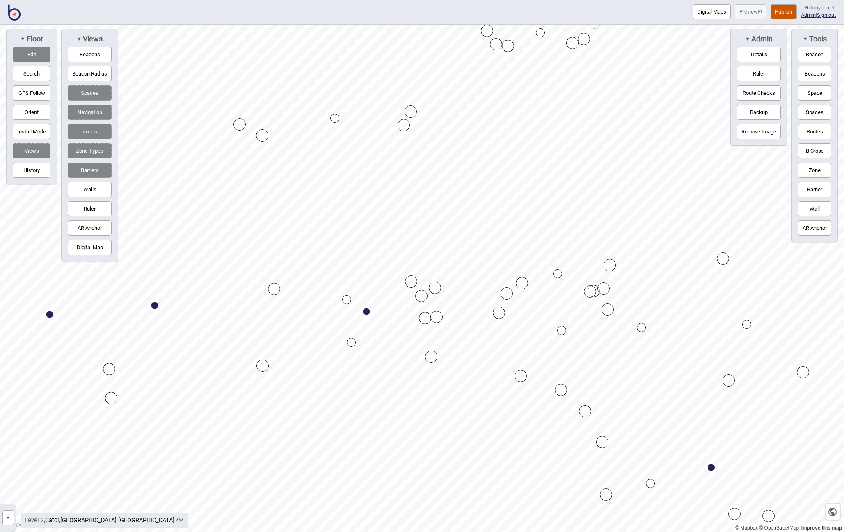
drag, startPoint x: 247, startPoint y: 122, endPoint x: 242, endPoint y: 122, distance: 4.9
drag, startPoint x: 27, startPoint y: 52, endPoint x: 63, endPoint y: 55, distance: 36.2
click at [27, 52] on button "Edit" at bounding box center [32, 54] width 38 height 15
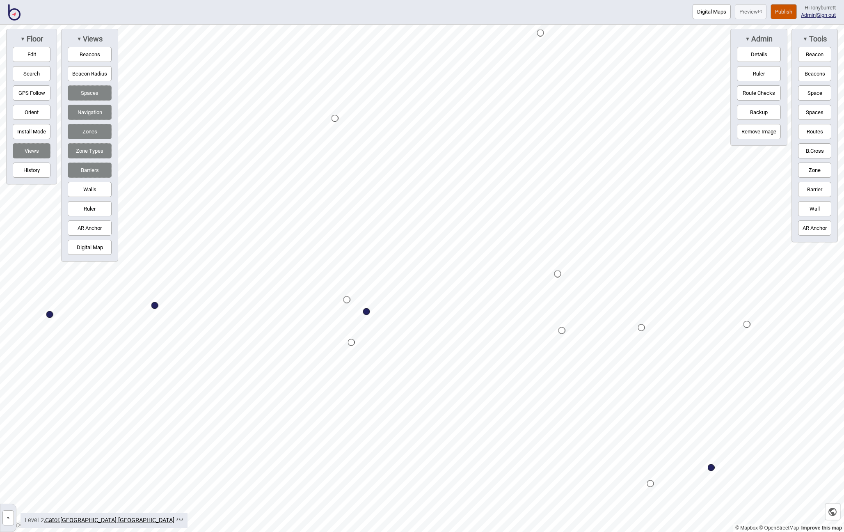
drag, startPoint x: 816, startPoint y: 171, endPoint x: 797, endPoint y: 177, distance: 19.8
click at [814, 172] on button "Zone" at bounding box center [814, 169] width 33 height 15
click at [250, 130] on div "Map marker" at bounding box center [253, 130] width 12 height 12
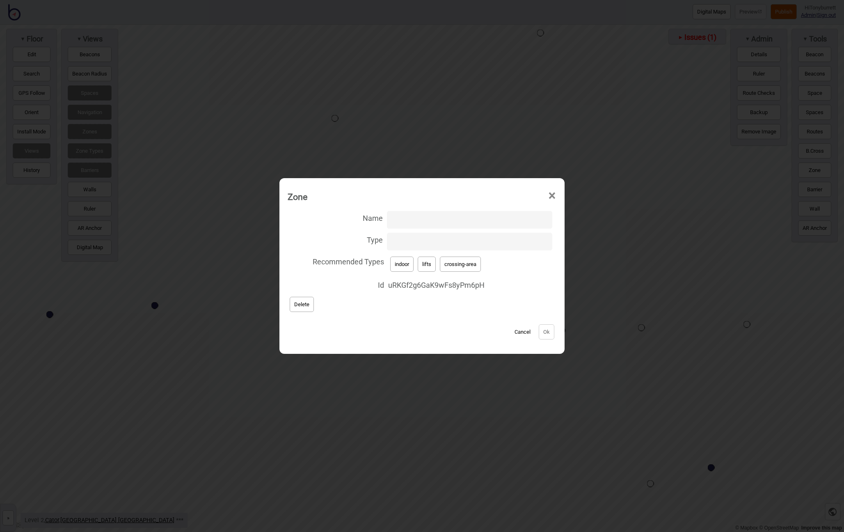
click at [428, 265] on button "lifts" at bounding box center [427, 263] width 18 height 15
type input "lifts"
click at [546, 331] on button "Ok" at bounding box center [546, 331] width 16 height 15
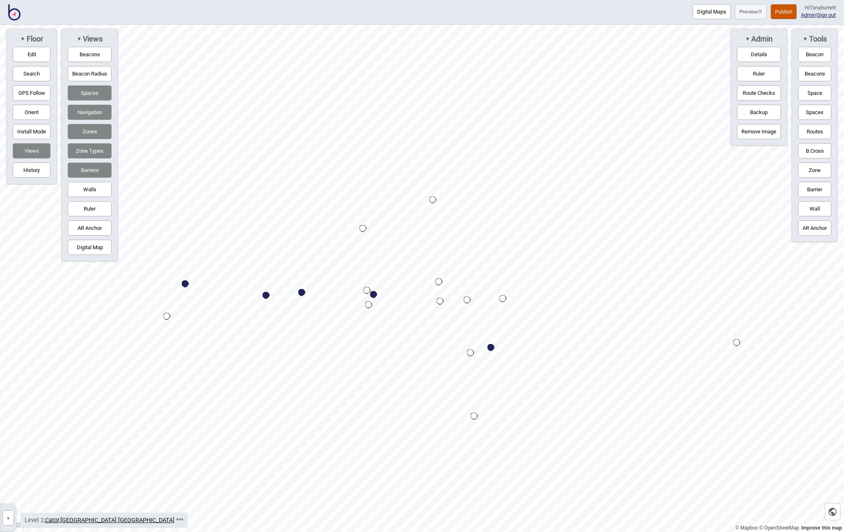
click at [10, 522] on button "»" at bounding box center [7, 517] width 11 height 15
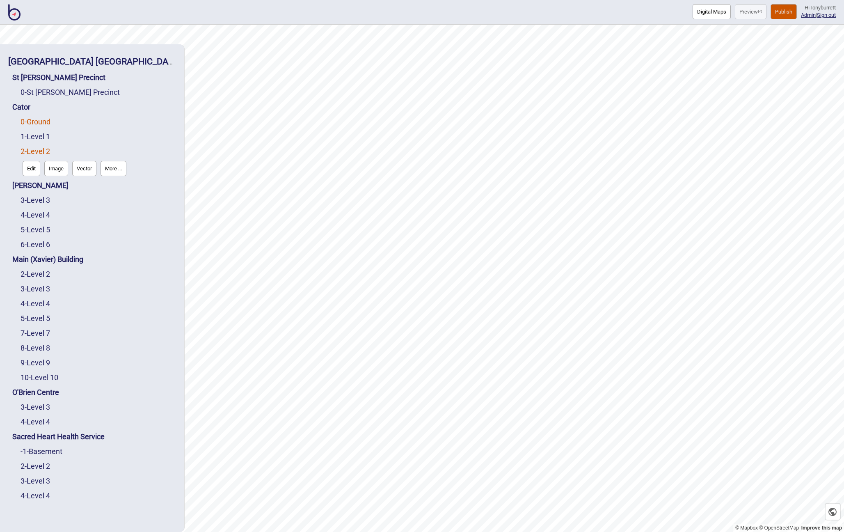
click at [39, 121] on link "0 - Ground" at bounding box center [36, 121] width 30 height 9
click at [29, 134] on button "Edit" at bounding box center [32, 138] width 18 height 15
